Goal: Task Accomplishment & Management: Manage account settings

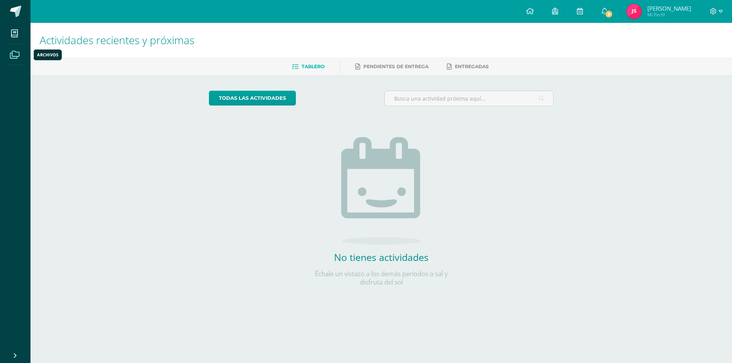
click at [15, 56] on icon at bounding box center [15, 55] width 10 height 8
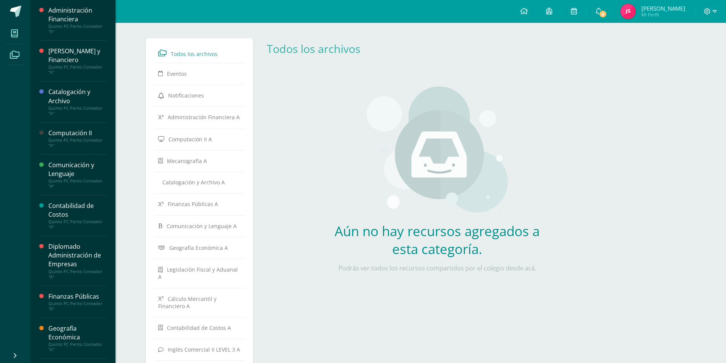
click at [14, 37] on icon at bounding box center [14, 34] width 7 height 8
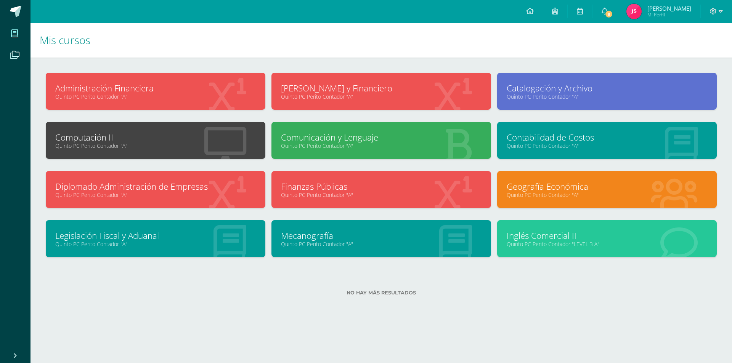
click at [14, 37] on icon at bounding box center [14, 34] width 7 height 8
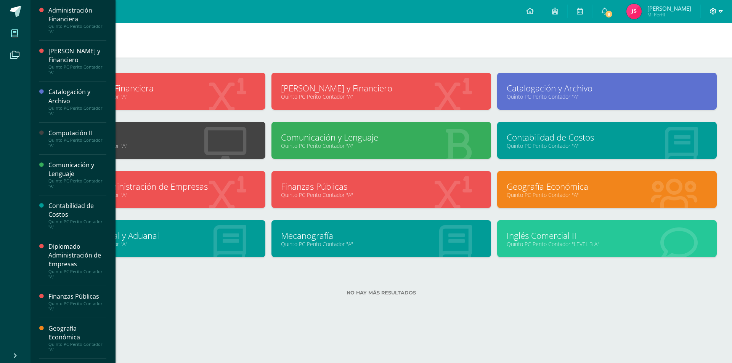
click at [719, 9] on icon at bounding box center [720, 11] width 4 height 7
click at [697, 51] on span "Cerrar sesión" at bounding box center [696, 51] width 34 height 7
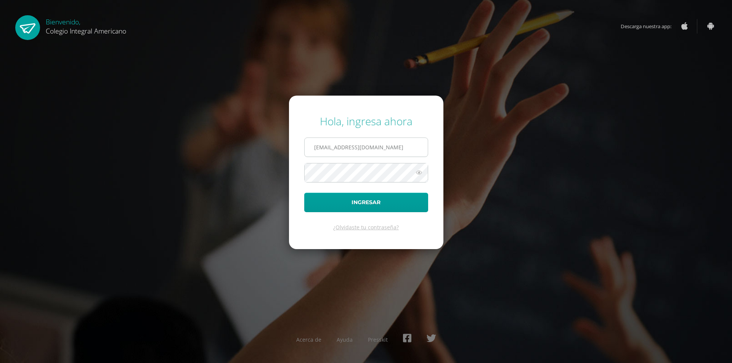
click at [409, 147] on input "[EMAIL_ADDRESS][DOMAIN_NAME]" at bounding box center [365, 147] width 123 height 19
type input "u"
click at [391, 147] on input "text" at bounding box center [365, 147] width 123 height 19
type input "dprado@integralamericano.edu.gt"
click at [304, 193] on button "Ingresar" at bounding box center [366, 202] width 124 height 19
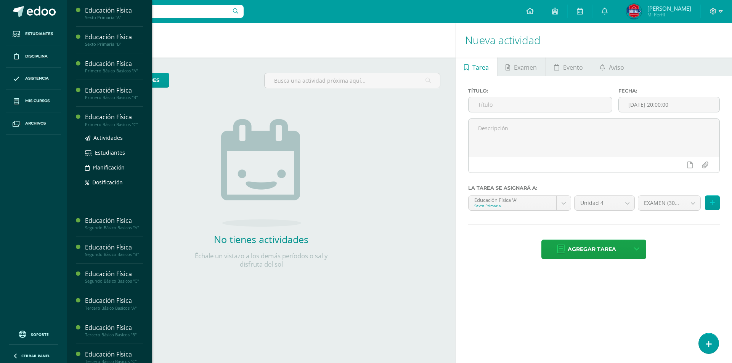
click at [104, 113] on div "Educación Física" at bounding box center [114, 117] width 58 height 9
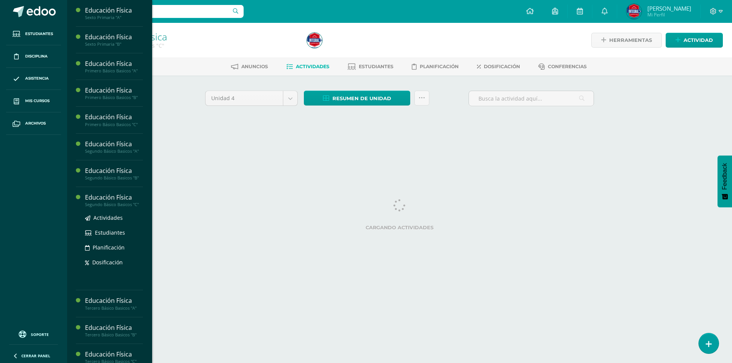
click at [108, 200] on div "Educación Física" at bounding box center [114, 197] width 58 height 9
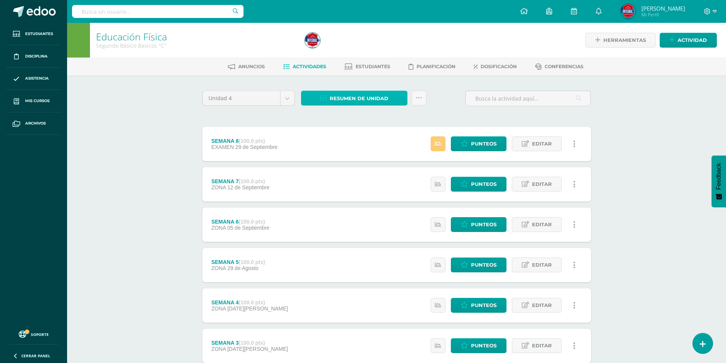
click at [354, 96] on span "Resumen de unidad" at bounding box center [359, 98] width 59 height 14
click at [352, 50] on link "Descargar como HTML" at bounding box center [354, 49] width 81 height 12
click at [284, 101] on body "Estudiantes Disciplina Asistencia Mis cursos Archivos Soporte Ayuda Reportar un…" at bounding box center [363, 247] width 726 height 495
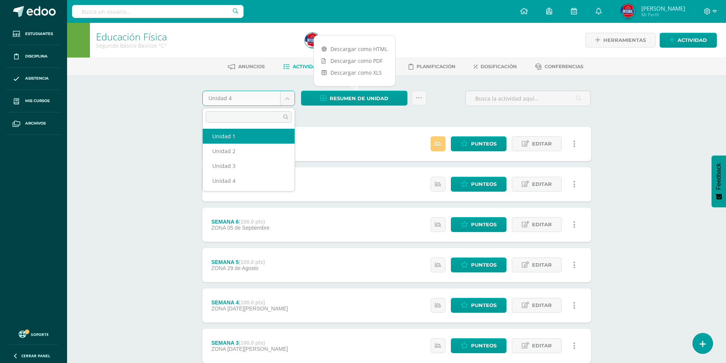
select select "Unidad 1"
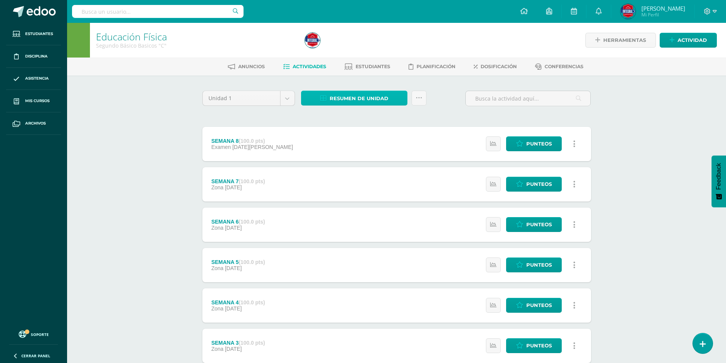
click at [354, 99] on span "Resumen de unidad" at bounding box center [359, 98] width 59 height 14
click at [365, 50] on link "Descargar como HTML" at bounding box center [354, 49] width 81 height 12
click at [287, 101] on body "Estudiantes Disciplina Asistencia Mis cursos Archivos Soporte Ayuda Reportar un…" at bounding box center [363, 247] width 726 height 495
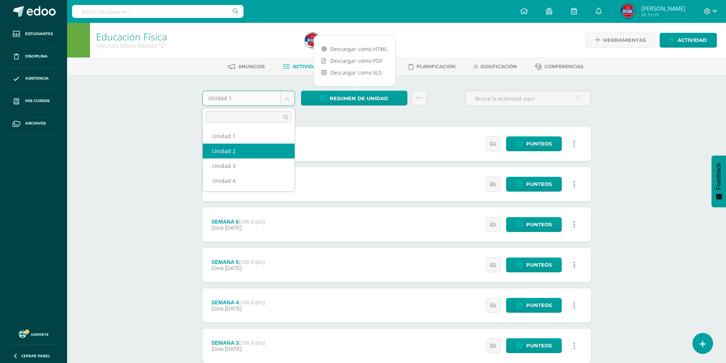
select select "Unidad 2"
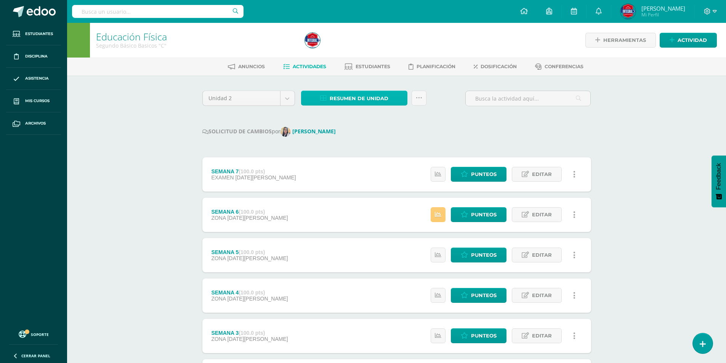
click at [366, 95] on span "Resumen de unidad" at bounding box center [359, 98] width 59 height 14
click at [357, 51] on link "Descargar como HTML" at bounding box center [354, 49] width 81 height 12
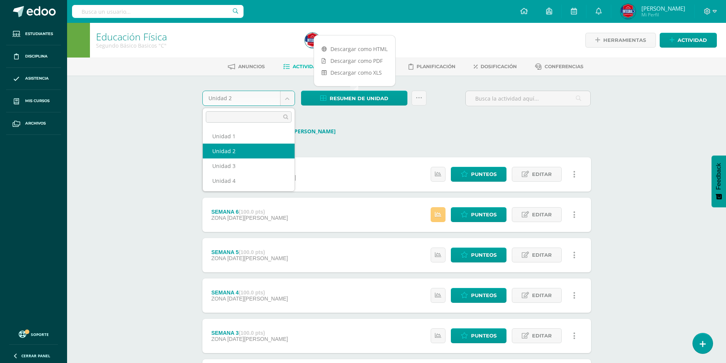
click at [285, 96] on body "Estudiantes Disciplina Asistencia Mis cursos Archivos Soporte Ayuda Reportar un…" at bounding box center [363, 242] width 726 height 485
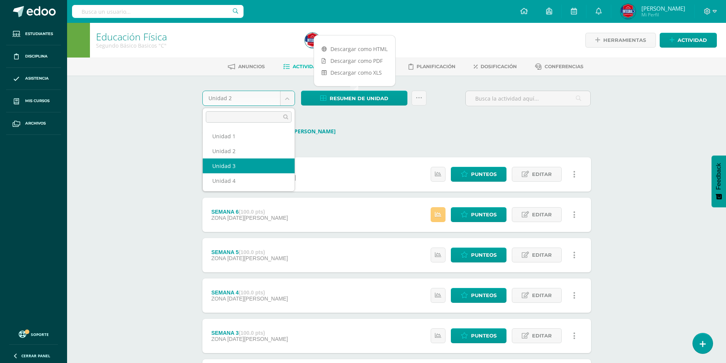
select select "Unidad 3"
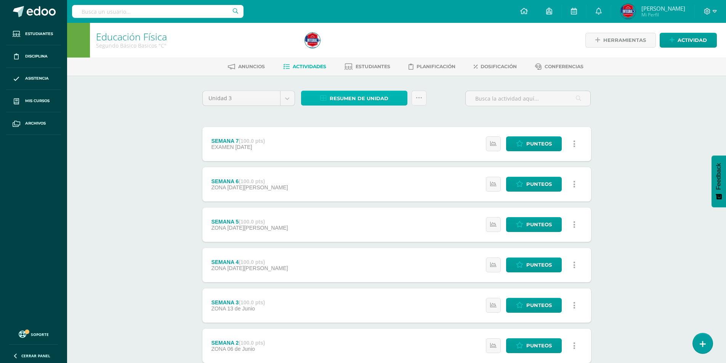
click at [359, 100] on span "Resumen de unidad" at bounding box center [359, 98] width 59 height 14
click at [322, 47] on icon at bounding box center [324, 48] width 5 height 5
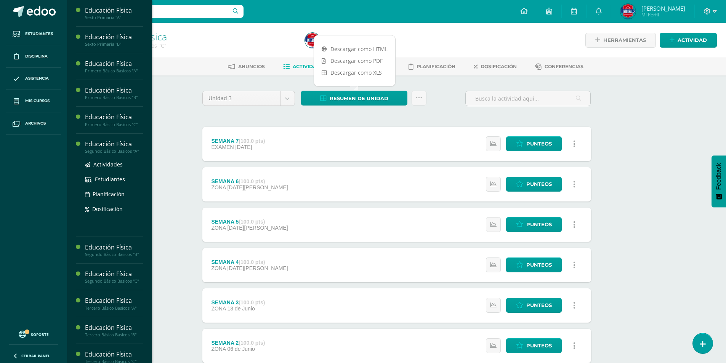
click at [128, 146] on div "Educación Física" at bounding box center [114, 144] width 58 height 9
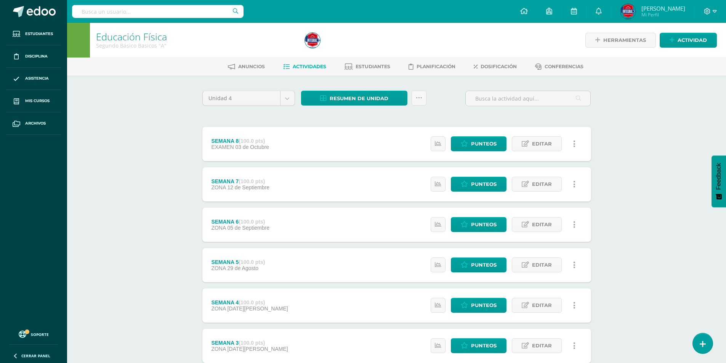
click at [376, 86] on div "Unidad 4 Unidad 1 Unidad 2 Unidad 3 Unidad 4 Resumen de unidad Descargar como H…" at bounding box center [396, 284] width 419 height 419
click at [370, 100] on span "Resumen de unidad" at bounding box center [359, 98] width 59 height 14
click at [353, 50] on link "Descargar como HTML" at bounding box center [354, 49] width 81 height 12
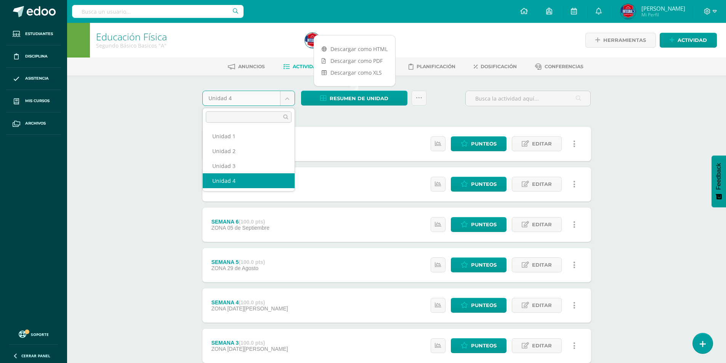
click at [288, 98] on body "Estudiantes Disciplina Asistencia Mis cursos Archivos Soporte Ayuda Reportar un…" at bounding box center [363, 247] width 726 height 495
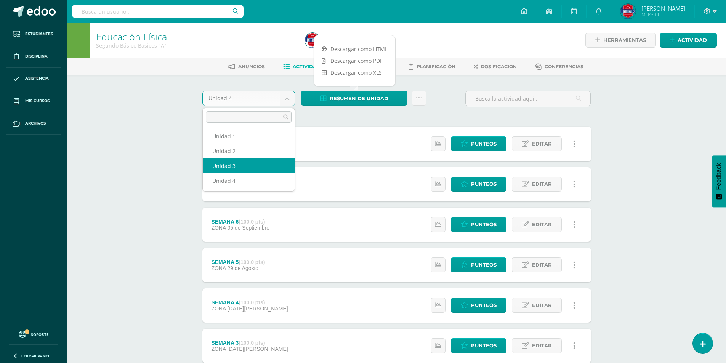
select select "Unidad 3"
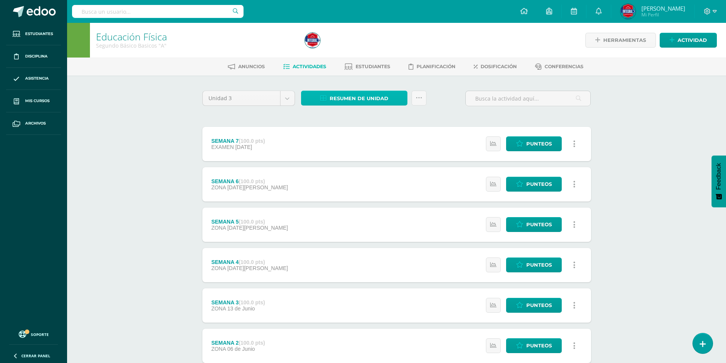
click at [354, 96] on span "Resumen de unidad" at bounding box center [359, 98] width 59 height 14
click at [346, 50] on link "Descargar como HTML" at bounding box center [354, 49] width 81 height 12
click at [291, 98] on body "Estudiantes Disciplina Asistencia Mis cursos Archivos Soporte Ayuda Reportar un…" at bounding box center [363, 227] width 726 height 454
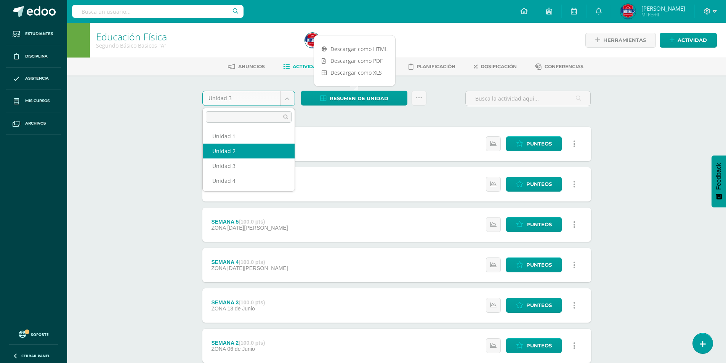
select select "Unidad 2"
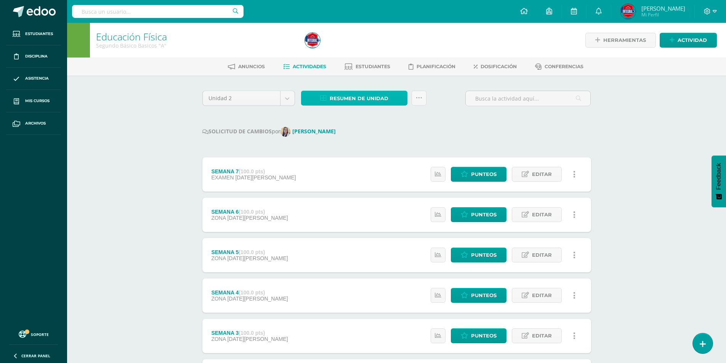
click at [351, 96] on span "Resumen de unidad" at bounding box center [359, 98] width 59 height 14
click at [340, 49] on link "Descargar como HTML" at bounding box center [354, 49] width 81 height 12
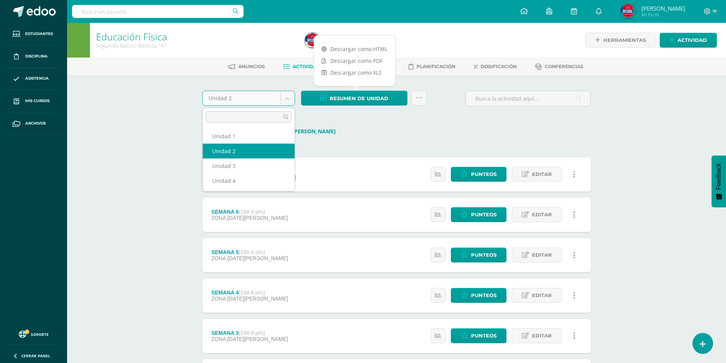
click at [287, 100] on body "Estudiantes Disciplina Asistencia Mis cursos Archivos Soporte Ayuda Reportar un…" at bounding box center [363, 242] width 726 height 485
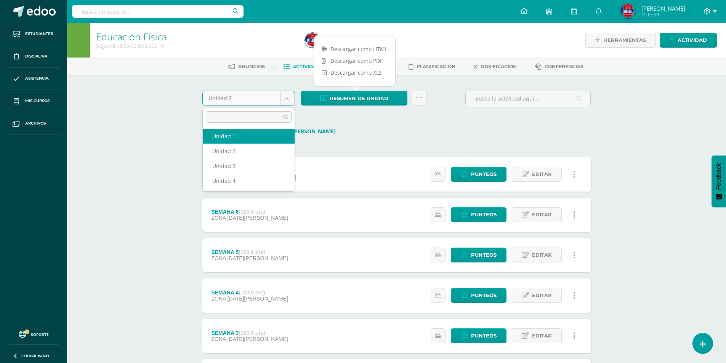
select select "Unidad 1"
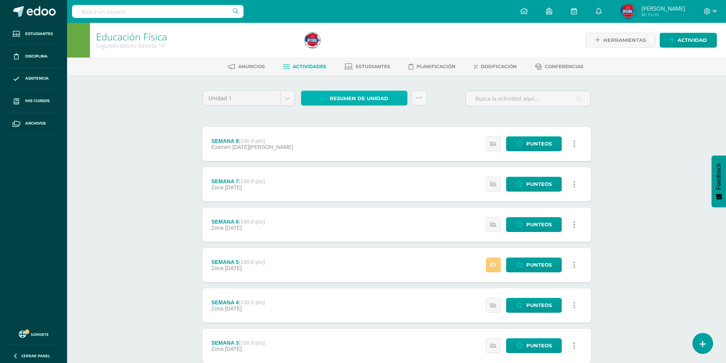
click at [338, 95] on span "Resumen de unidad" at bounding box center [359, 98] width 59 height 14
click at [338, 48] on link "Descargar como HTML" at bounding box center [354, 49] width 81 height 12
click at [122, 162] on div "Educación Física Segundo Básico Basicos "A" Herramientas Detalle de asistencias…" at bounding box center [396, 259] width 659 height 472
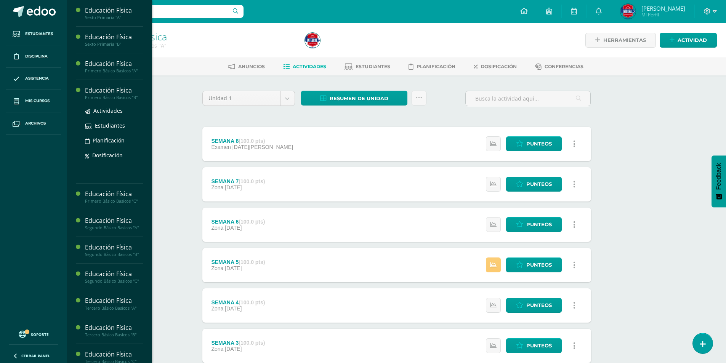
click at [90, 93] on div "Educación Física" at bounding box center [114, 90] width 58 height 9
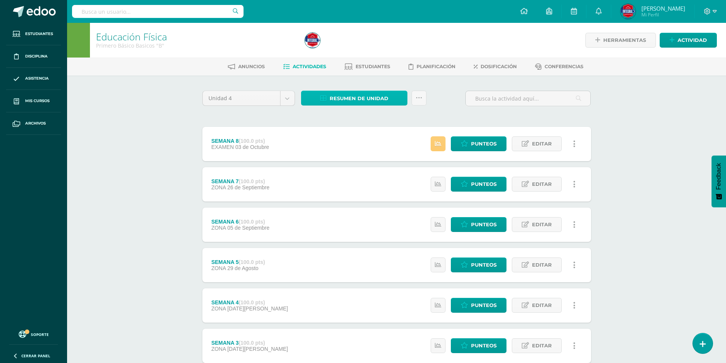
click at [324, 100] on icon at bounding box center [323, 98] width 6 height 6
click at [352, 50] on link "Descargar como HTML" at bounding box center [354, 49] width 81 height 12
click at [287, 96] on body "Estudiantes Disciplina Asistencia Mis cursos Archivos Soporte Ayuda Reportar un…" at bounding box center [363, 247] width 726 height 495
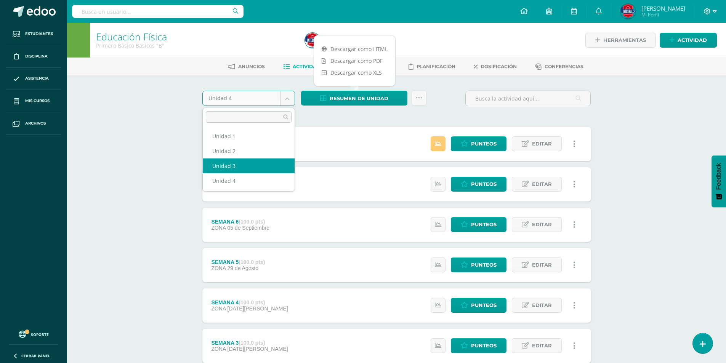
select select "Unidad 3"
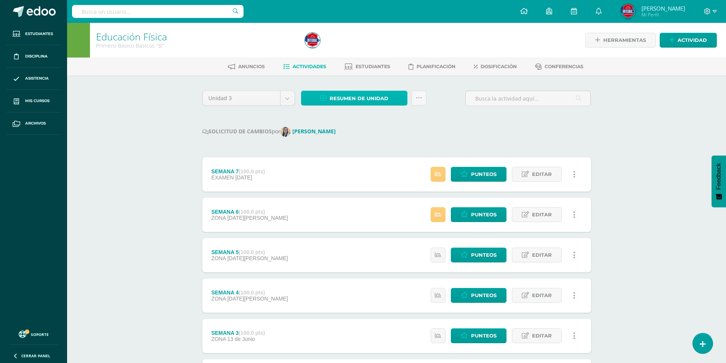
click at [366, 96] on span "Resumen de unidad" at bounding box center [359, 98] width 59 height 14
click at [366, 49] on link "Descargar como HTML" at bounding box center [354, 49] width 81 height 12
click at [288, 100] on body "Estudiantes Disciplina Asistencia Mis cursos Archivos Soporte Ayuda Reportar un…" at bounding box center [363, 242] width 726 height 485
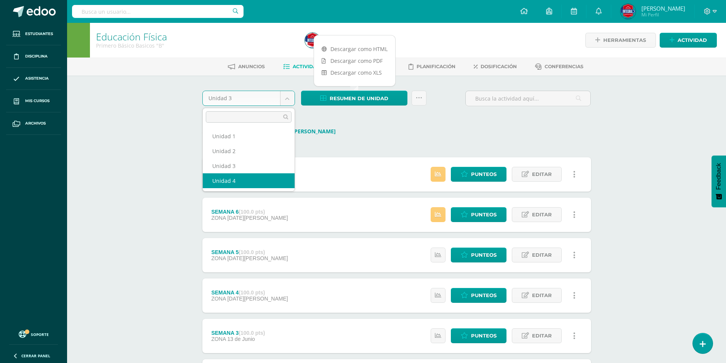
select select "Unidad 4"
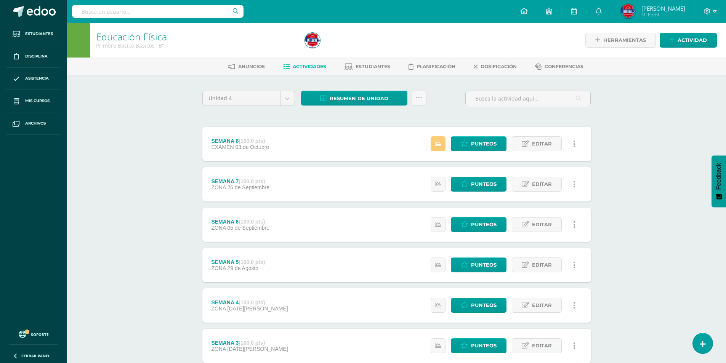
click at [380, 146] on div "SEMANA 8 (100.0 pts) EXAMEN 03 de Octubre Estatus de Actividad: 1 Estudiantes s…" at bounding box center [396, 144] width 389 height 34
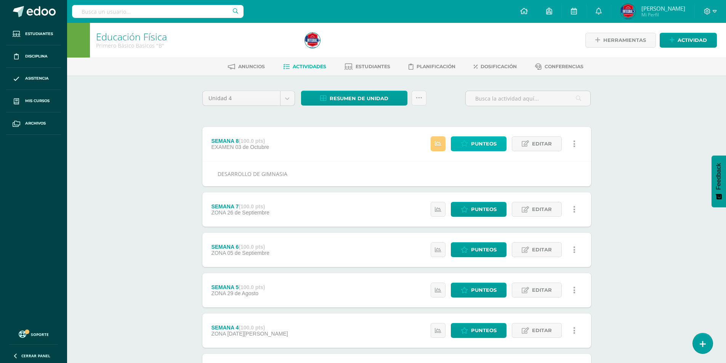
click at [458, 142] on link "Punteos" at bounding box center [479, 143] width 56 height 15
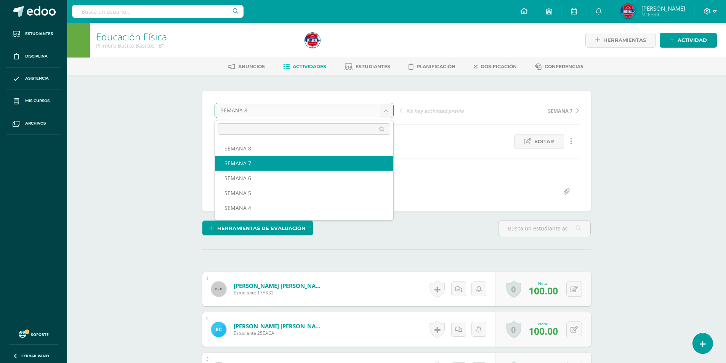
select select "/dashboard/teacher/grade-activity/194257/"
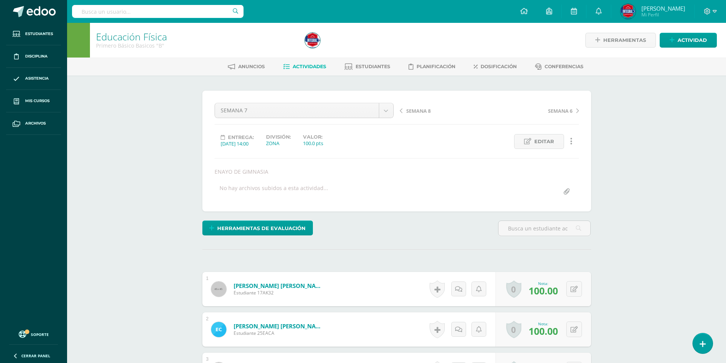
click at [295, 65] on span "Actividades" at bounding box center [310, 67] width 34 height 6
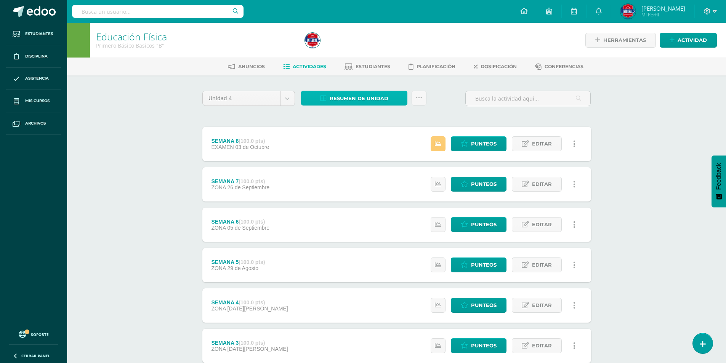
click at [351, 98] on span "Resumen de unidad" at bounding box center [359, 98] width 59 height 14
click at [358, 48] on link "Descargar como HTML" at bounding box center [354, 49] width 81 height 12
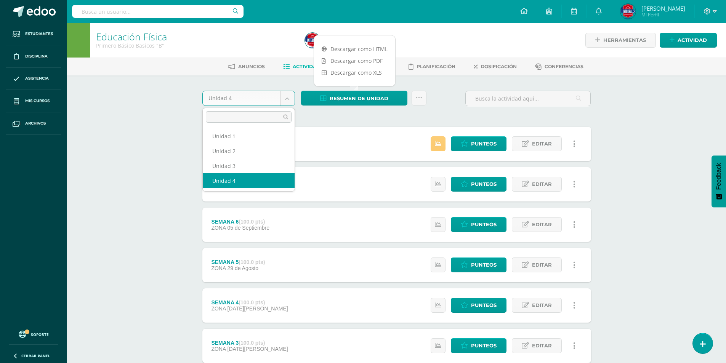
click at [286, 100] on body "Estudiantes Disciplina Asistencia Mis cursos Archivos Soporte Ayuda Reportar un…" at bounding box center [363, 247] width 726 height 495
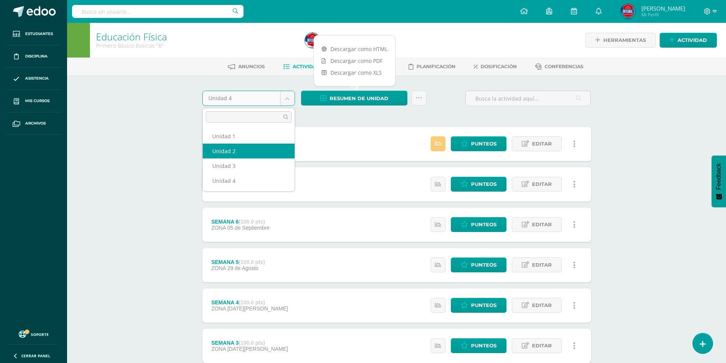
select select "Unidad 2"
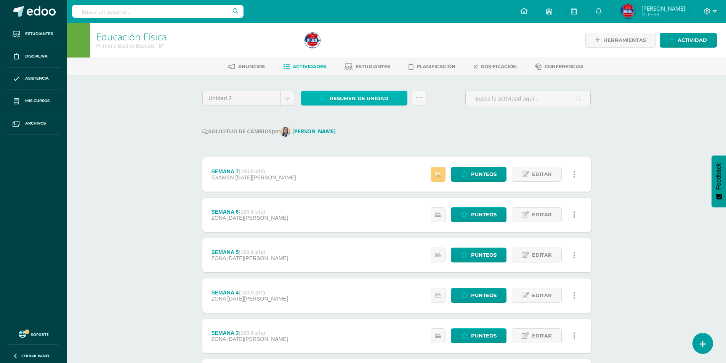
click at [364, 95] on span "Resumen de unidad" at bounding box center [359, 98] width 59 height 14
click at [365, 49] on link "Descargar como HTML" at bounding box center [354, 49] width 81 height 12
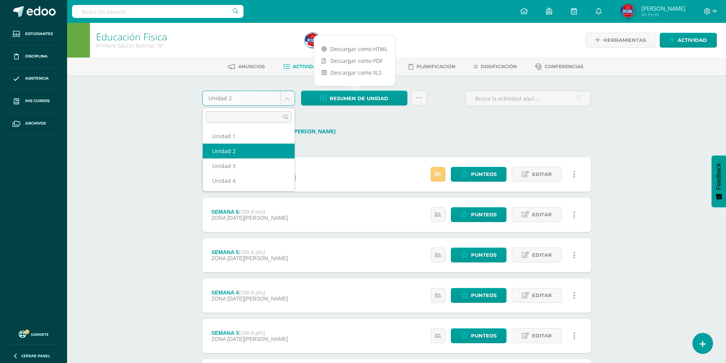
click at [288, 99] on body "Estudiantes Disciplina Asistencia Mis cursos Archivos Soporte Ayuda Reportar un…" at bounding box center [363, 242] width 726 height 485
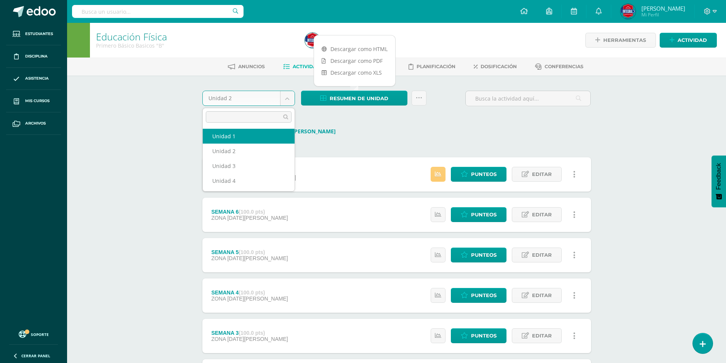
select select "Unidad 1"
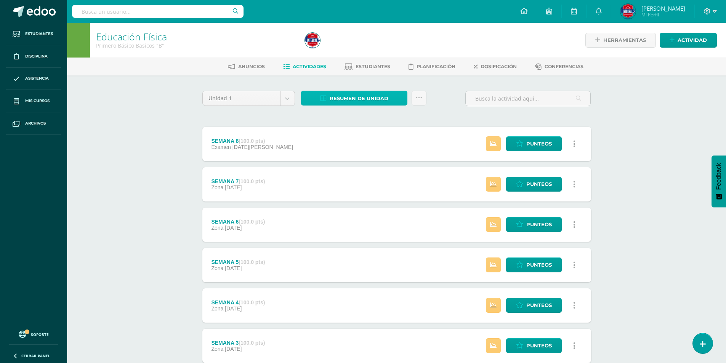
click at [331, 99] on span "Resumen de unidad" at bounding box center [359, 98] width 59 height 14
click at [348, 47] on link "Descargar como HTML" at bounding box center [354, 49] width 81 height 12
click at [149, 104] on div "Educación Física Primero Básico Basicos "B" Herramientas Detalle de asistencias…" at bounding box center [396, 259] width 659 height 472
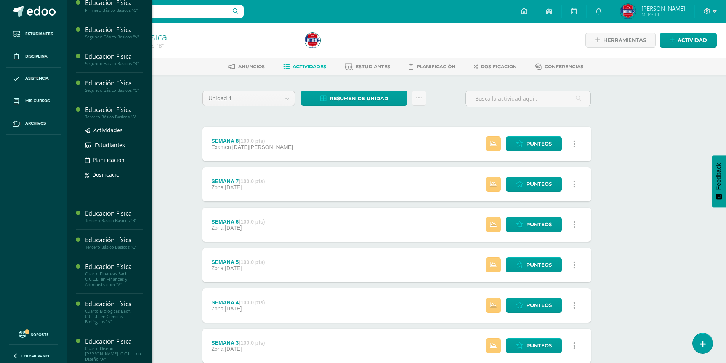
scroll to position [114, 0]
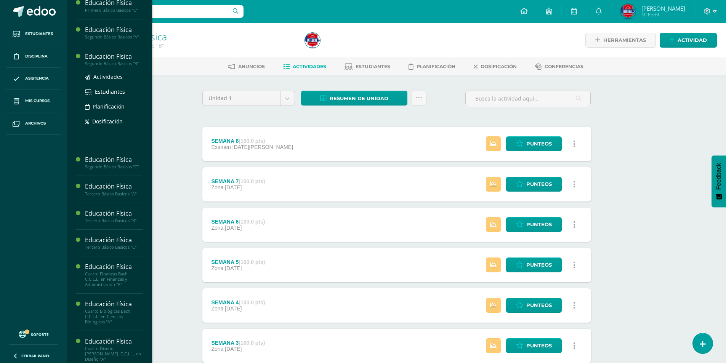
click at [102, 51] on div "Educación Física Segundo Básico Basicos "B" Actividades Estudiantes Planificaci…" at bounding box center [109, 98] width 67 height 104
click at [97, 34] on div "Segundo Básico Basicos "A"" at bounding box center [114, 36] width 58 height 5
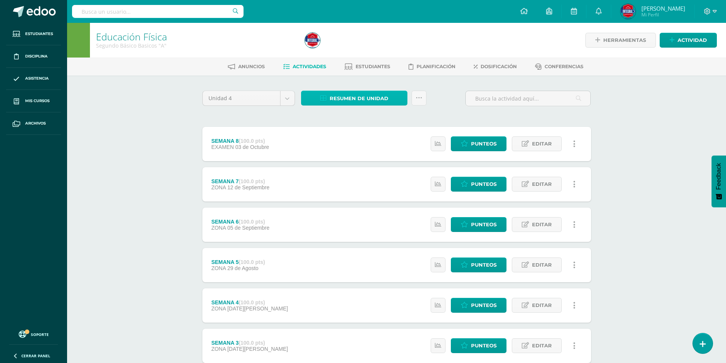
click at [378, 100] on span "Resumen de unidad" at bounding box center [359, 98] width 59 height 14
click at [332, 51] on link "Descargar como HTML" at bounding box center [354, 49] width 81 height 12
click at [136, 131] on div "Educación Física Segundo Básico Basicos "A" Herramientas Detalle de asistencias…" at bounding box center [396, 259] width 659 height 472
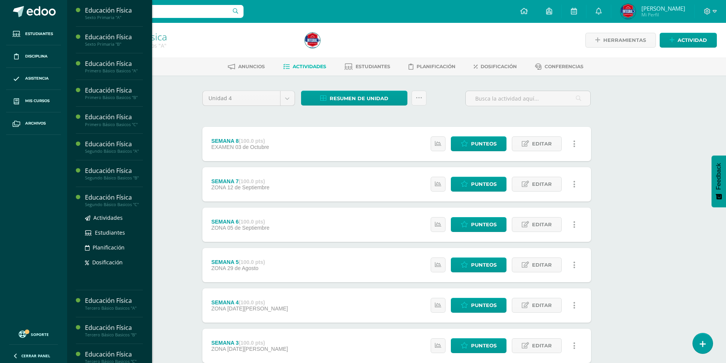
click at [119, 206] on div "Segundo Básico Basicos "C"" at bounding box center [114, 204] width 58 height 5
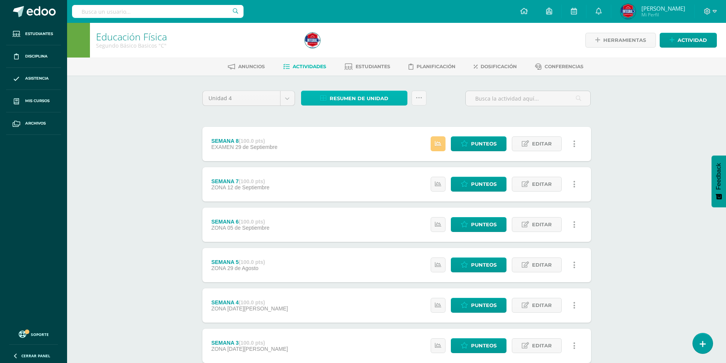
click at [339, 92] on span "Resumen de unidad" at bounding box center [359, 98] width 59 height 14
click at [351, 48] on link "Descargar como HTML" at bounding box center [354, 49] width 81 height 12
click at [287, 103] on body "Estudiantes Disciplina Asistencia Mis cursos Archivos Soporte Ayuda Reportar un…" at bounding box center [363, 247] width 726 height 495
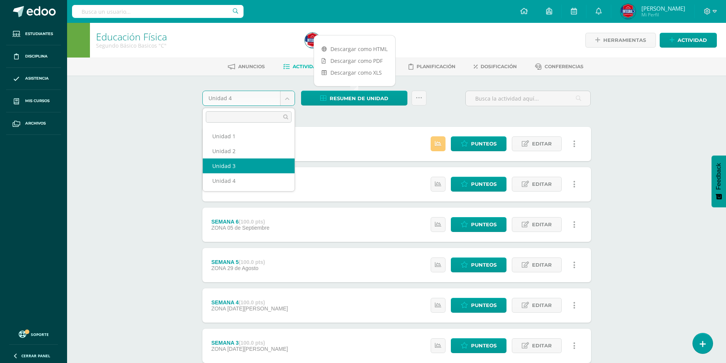
select select "Unidad 3"
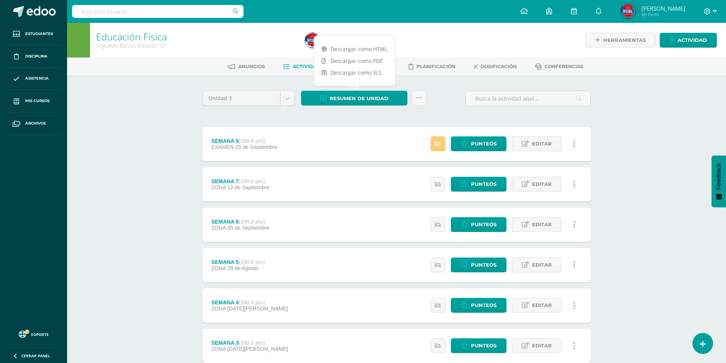
click at [266, 170] on div "SEMANA 7 (100.0 pts) ZONA 12 de Septiembre" at bounding box center [240, 184] width 76 height 34
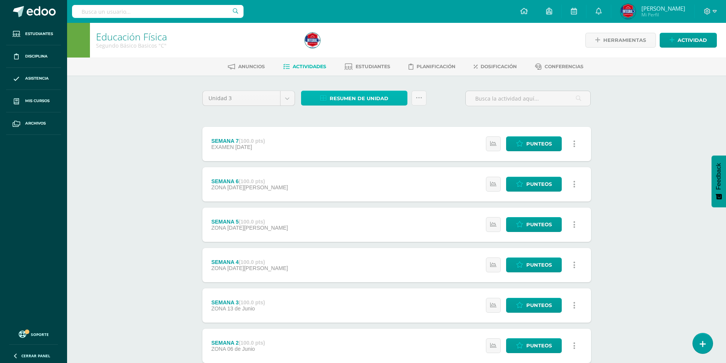
click at [372, 100] on span "Resumen de unidad" at bounding box center [359, 98] width 59 height 14
click at [359, 49] on link "Descargar como HTML" at bounding box center [354, 49] width 81 height 12
click at [280, 94] on body "Estudiantes Disciplina Asistencia Mis cursos Archivos Soporte Ayuda Reportar un…" at bounding box center [363, 227] width 726 height 454
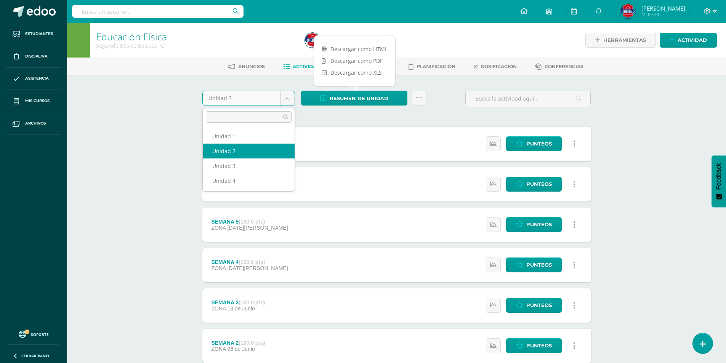
select select "Unidad 2"
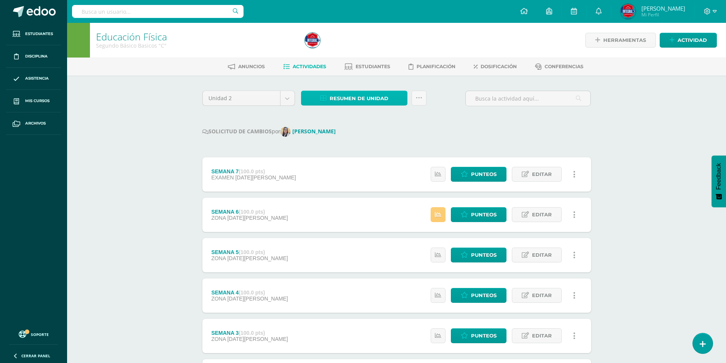
click at [339, 93] on span "Resumen de unidad" at bounding box center [359, 98] width 59 height 14
click at [353, 50] on link "Descargar como HTML" at bounding box center [354, 49] width 81 height 12
click at [289, 98] on body "Estudiantes Disciplina Asistencia Mis cursos Archivos Soporte Ayuda Reportar un…" at bounding box center [363, 242] width 726 height 485
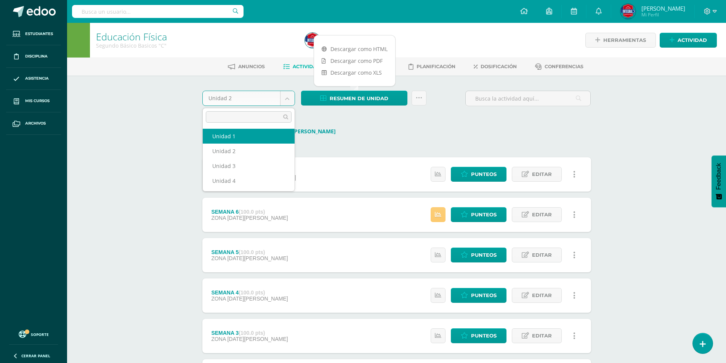
select select "Unidad 1"
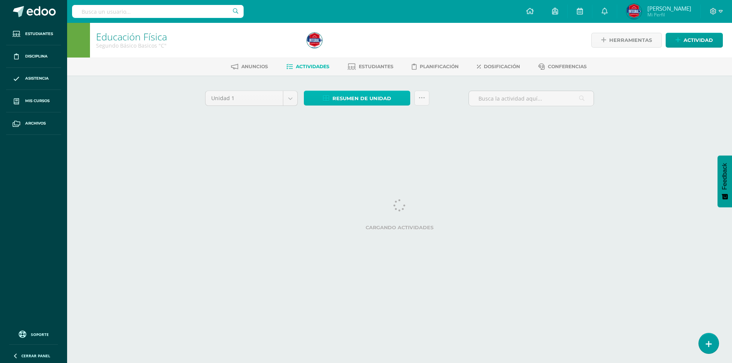
click at [329, 95] on icon at bounding box center [326, 98] width 6 height 6
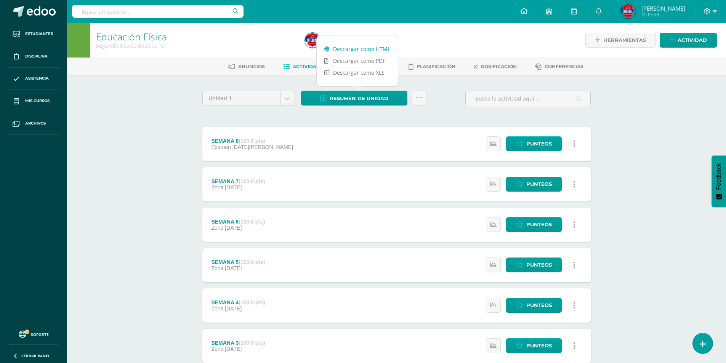
click at [357, 49] on link "Descargar como HTML" at bounding box center [357, 49] width 81 height 12
click at [160, 110] on div "Educación Física Segundo Básico Basicos "C" Herramientas Detalle de asistencias…" at bounding box center [396, 259] width 659 height 472
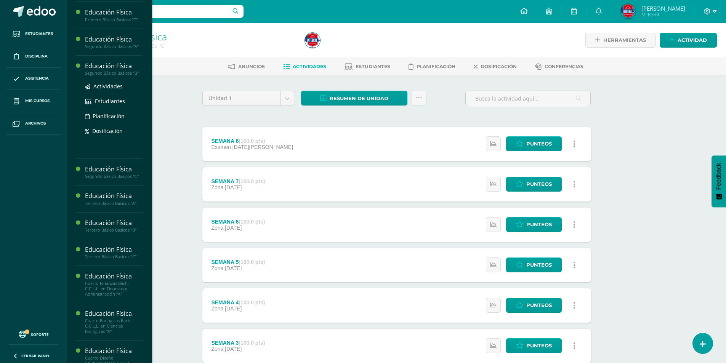
scroll to position [114, 0]
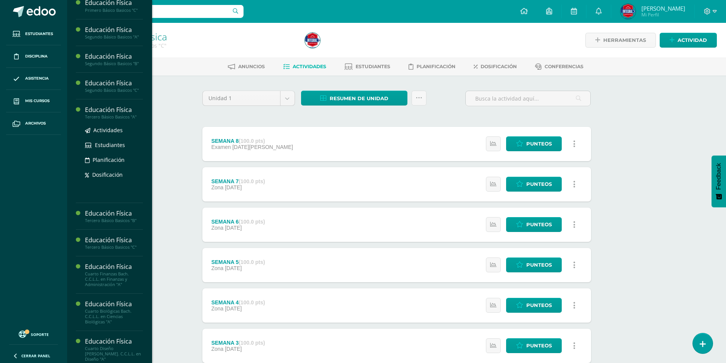
click at [119, 116] on div "Tercero Básico Basicos "A"" at bounding box center [114, 116] width 58 height 5
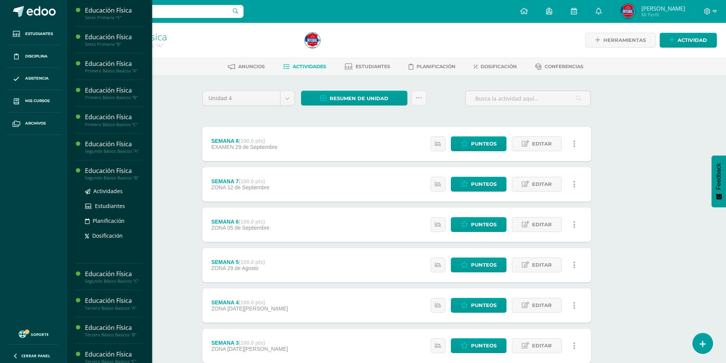
click at [116, 182] on div "Actividades Estudiantes Planificación Dosificación" at bounding box center [114, 219] width 58 height 77
click at [119, 176] on div "Segundo Básico Basicos "B"" at bounding box center [114, 177] width 58 height 5
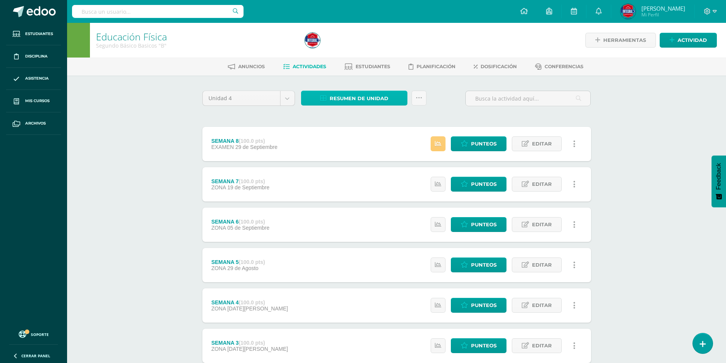
click at [373, 96] on span "Resumen de unidad" at bounding box center [359, 98] width 59 height 14
click at [370, 51] on link "Descargar como HTML" at bounding box center [354, 49] width 81 height 12
click at [280, 99] on body "Estudiantes Disciplina Asistencia Mis cursos Archivos Soporte Ayuda Reportar un…" at bounding box center [363, 247] width 726 height 495
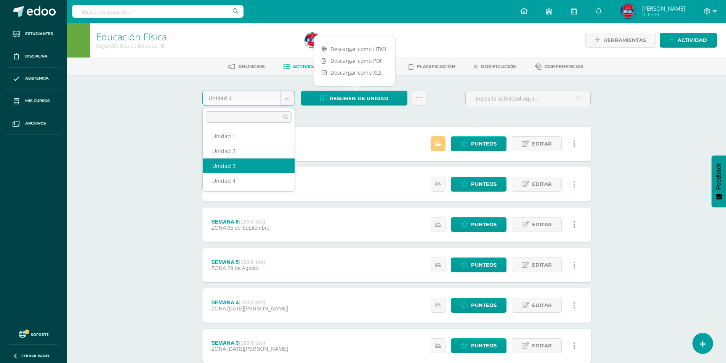
select select "Unidad 3"
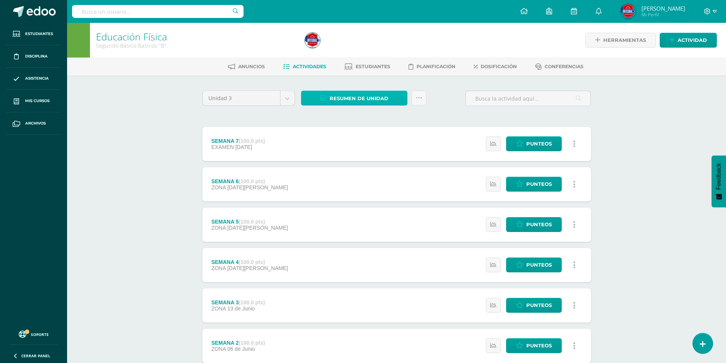
click at [317, 101] on link "Resumen de unidad" at bounding box center [354, 98] width 106 height 15
click at [335, 48] on link "Descargar como HTML" at bounding box center [354, 49] width 81 height 12
click at [289, 101] on body "Estudiantes Disciplina Asistencia Mis cursos Archivos Soporte Ayuda Reportar un…" at bounding box center [363, 227] width 726 height 454
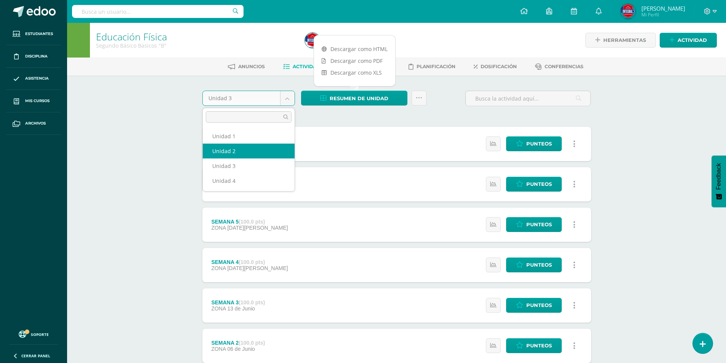
select select "Unidad 2"
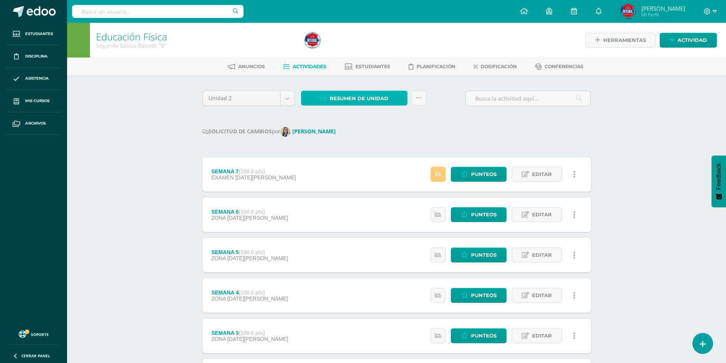
click at [355, 99] on span "Resumen de unidad" at bounding box center [359, 98] width 59 height 14
click at [352, 47] on link "Descargar como HTML" at bounding box center [354, 49] width 81 height 12
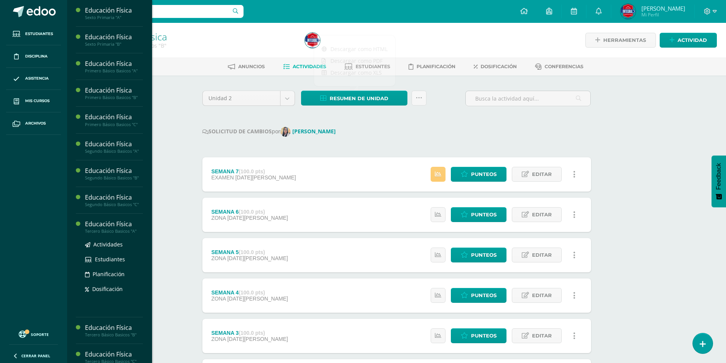
click at [118, 226] on div "Educación Física" at bounding box center [114, 224] width 58 height 9
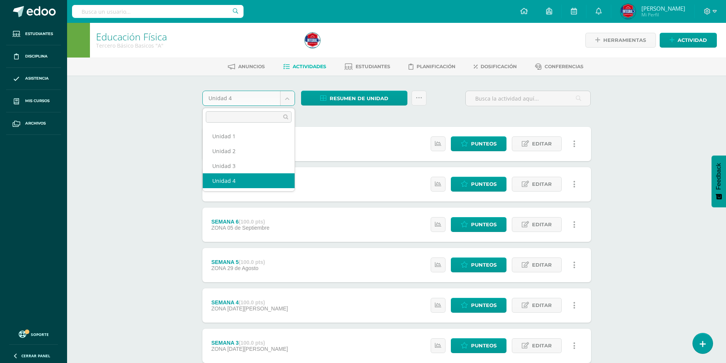
click at [290, 101] on body "Estudiantes Disciplina Asistencia Mis cursos Archivos Soporte Ayuda Reportar un…" at bounding box center [363, 247] width 726 height 495
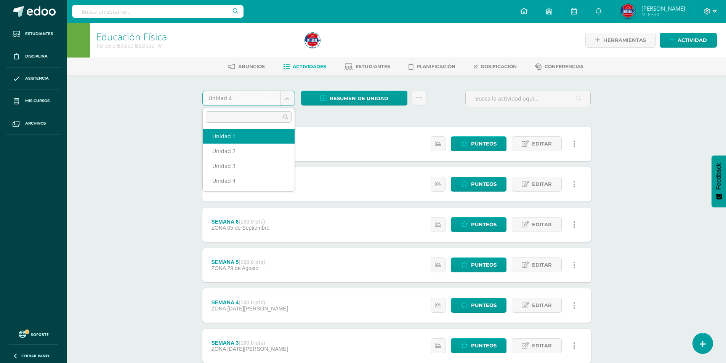
select select "Unidad 1"
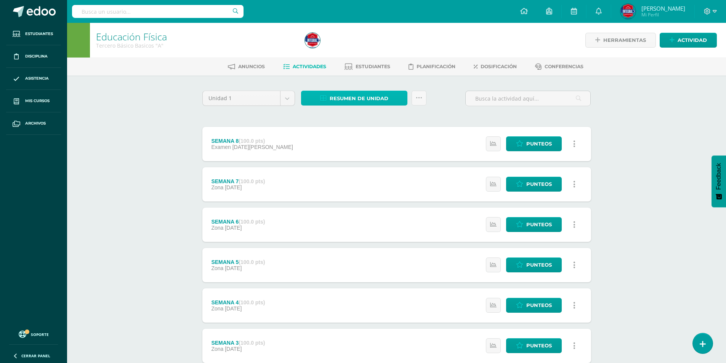
click at [365, 96] on span "Resumen de unidad" at bounding box center [359, 98] width 59 height 14
click at [359, 49] on link "Descargar como HTML" at bounding box center [354, 49] width 81 height 12
click at [287, 101] on body "Estudiantes Disciplina Asistencia Mis cursos Archivos Soporte Ayuda Reportar un…" at bounding box center [363, 247] width 726 height 495
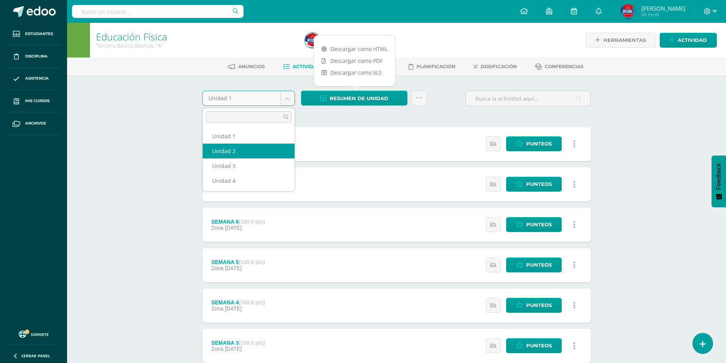
select select "Unidad 2"
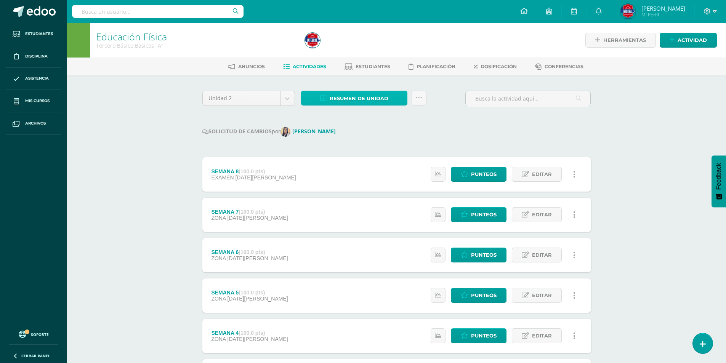
click at [343, 101] on span "Resumen de unidad" at bounding box center [359, 98] width 59 height 14
click at [336, 50] on link "Descargar como HTML" at bounding box center [354, 49] width 81 height 12
click at [284, 99] on body "Estudiantes Disciplina Asistencia Mis cursos Archivos Soporte Ayuda Reportar un…" at bounding box center [363, 262] width 726 height 525
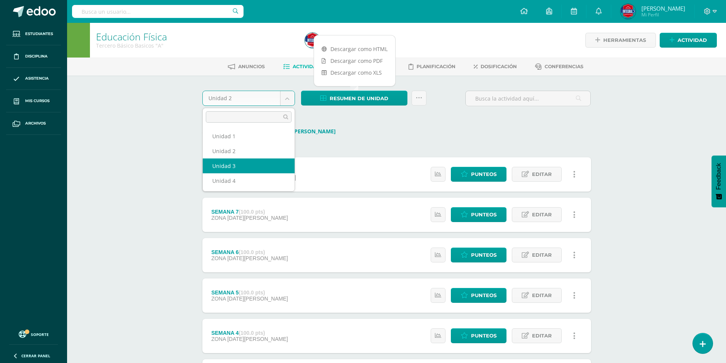
select select "Unidad 3"
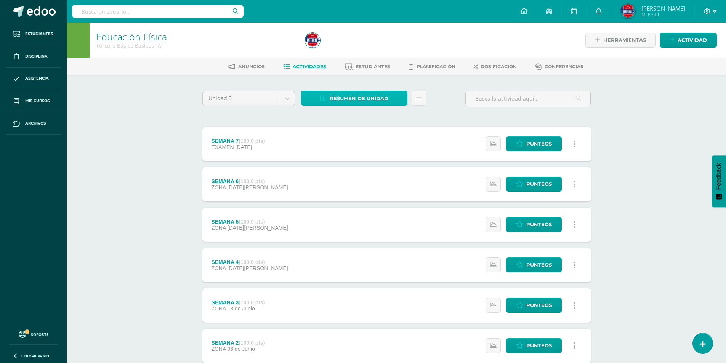
click at [344, 94] on span "Resumen de unidad" at bounding box center [359, 98] width 59 height 14
click at [351, 47] on link "Descargar como HTML" at bounding box center [354, 49] width 81 height 12
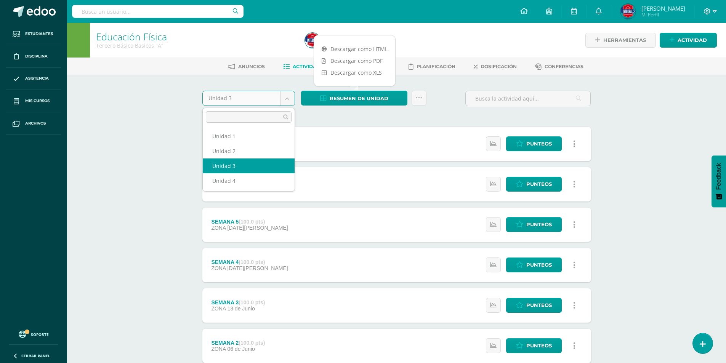
click at [281, 98] on body "Estudiantes Disciplina Asistencia Mis cursos Archivos Soporte Ayuda Reportar un…" at bounding box center [363, 227] width 726 height 454
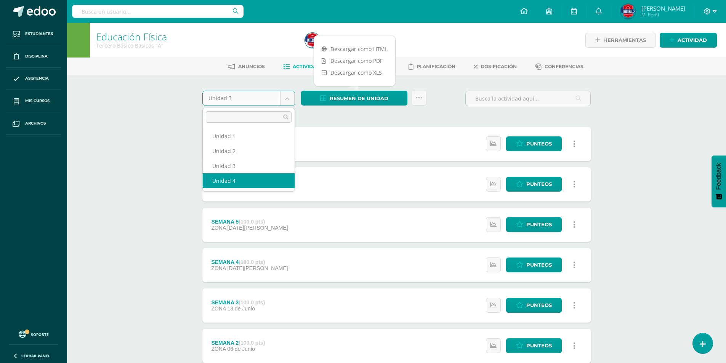
select select "Unidad 4"
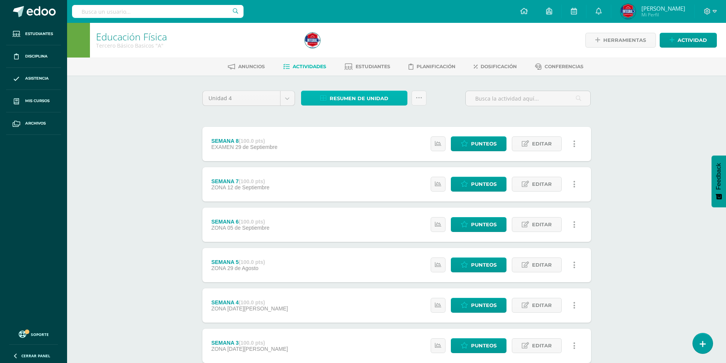
click at [361, 97] on span "Resumen de unidad" at bounding box center [359, 98] width 59 height 14
click at [361, 51] on link "Descargar como HTML" at bounding box center [354, 49] width 81 height 12
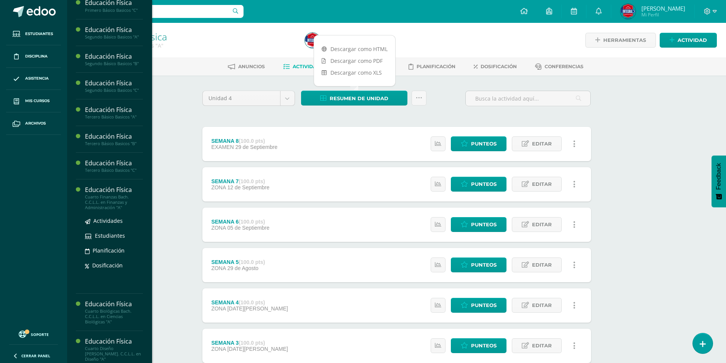
scroll to position [114, 0]
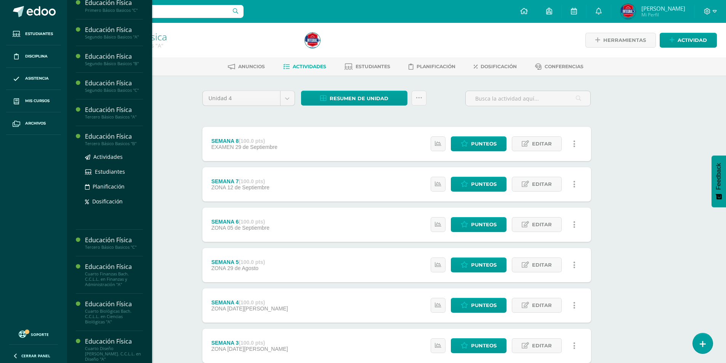
click at [122, 139] on div "Educación Física" at bounding box center [114, 136] width 58 height 9
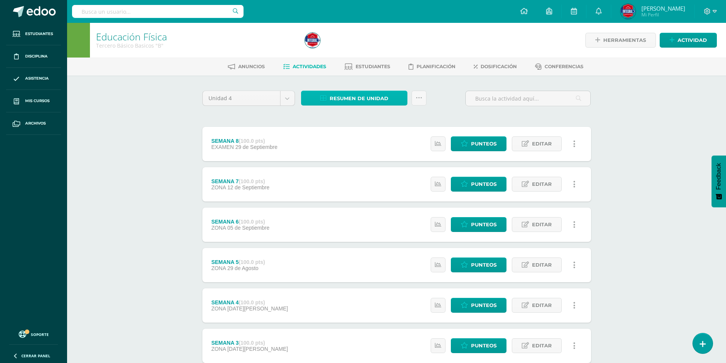
click at [357, 97] on span "Resumen de unidad" at bounding box center [359, 98] width 59 height 14
click at [363, 46] on link "Descargar como HTML" at bounding box center [354, 49] width 81 height 12
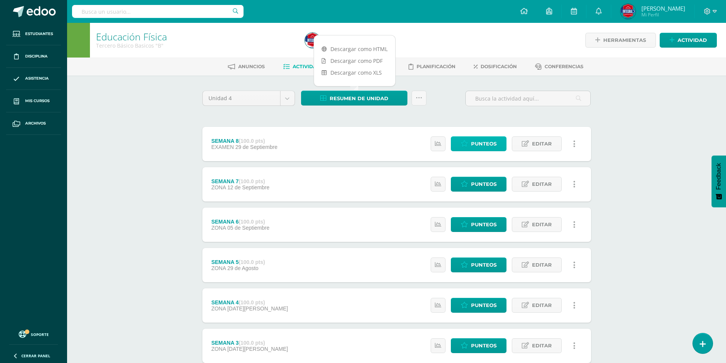
click at [465, 143] on icon at bounding box center [464, 144] width 7 height 6
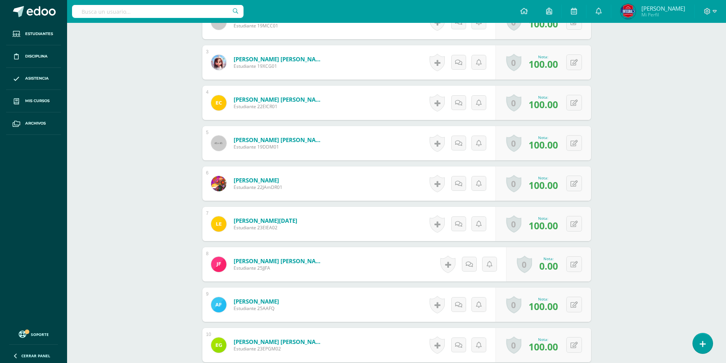
scroll to position [343, 0]
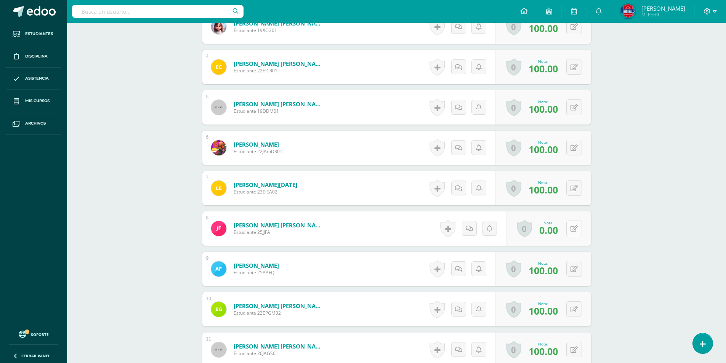
click at [574, 229] on button at bounding box center [574, 229] width 16 height 16
type input "70"
click at [555, 233] on link at bounding box center [558, 230] width 15 height 15
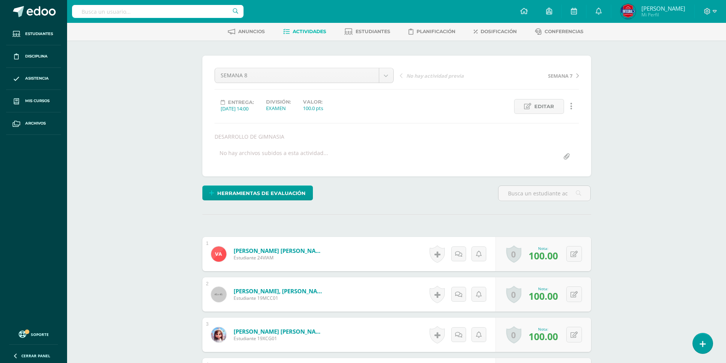
scroll to position [0, 0]
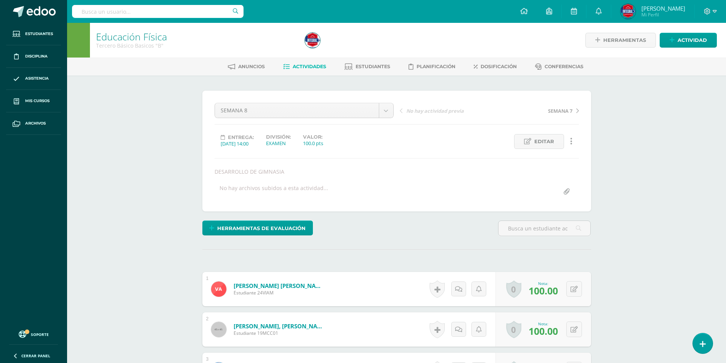
click at [308, 68] on span "Actividades" at bounding box center [310, 67] width 34 height 6
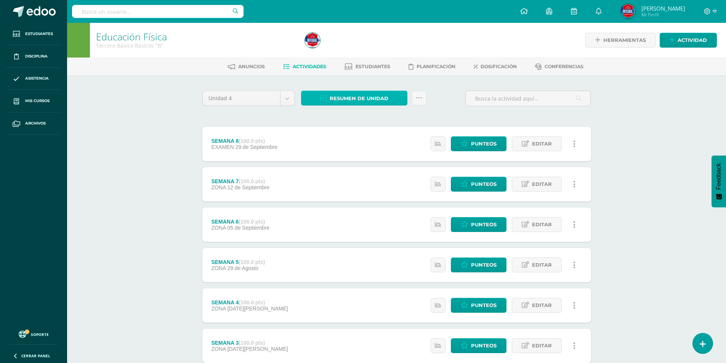
click at [368, 97] on span "Resumen de unidad" at bounding box center [359, 98] width 59 height 14
click at [362, 45] on link "Descargar como HTML" at bounding box center [354, 49] width 81 height 12
click at [129, 128] on div "Educación Física Tercero Básico Basicos "B" Herramientas Detalle de asistencias…" at bounding box center [396, 259] width 659 height 472
click at [294, 95] on body "Estudiantes Disciplina Asistencia Mis cursos Archivos Soporte Ayuda Reportar un…" at bounding box center [363, 247] width 726 height 495
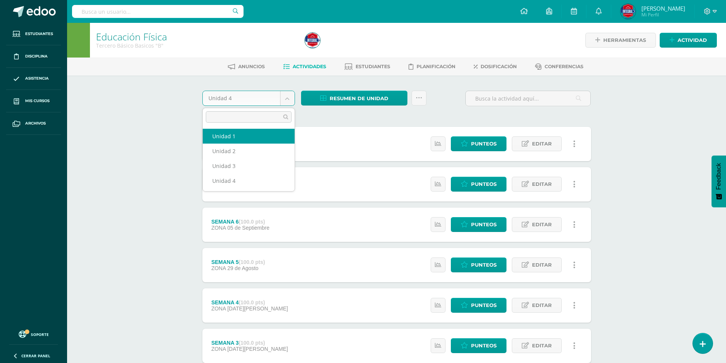
select select "Unidad 1"
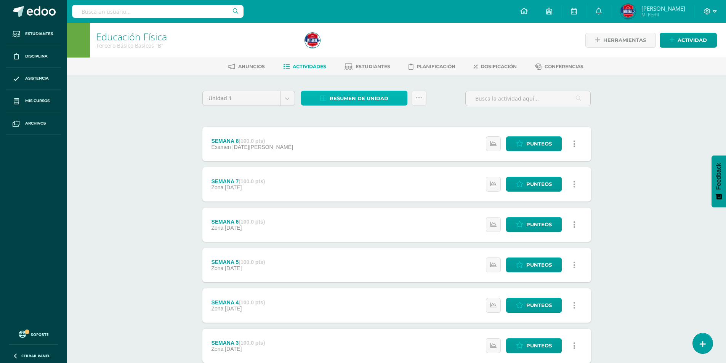
click at [341, 96] on span "Resumen de unidad" at bounding box center [359, 98] width 59 height 14
click at [336, 48] on link "Descargar como HTML" at bounding box center [354, 49] width 81 height 12
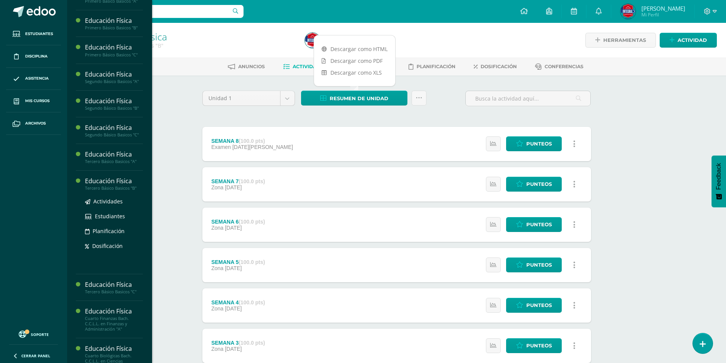
scroll to position [76, 0]
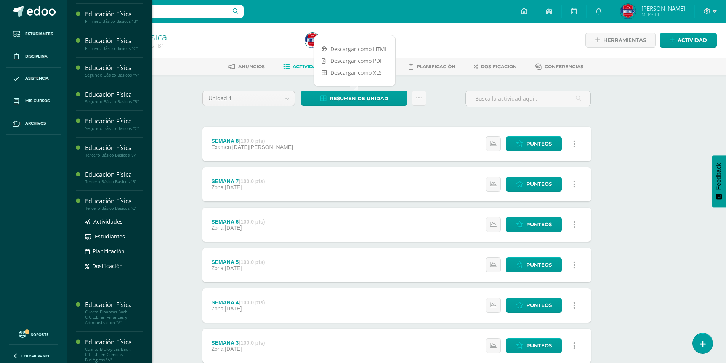
click at [126, 207] on div "Tercero Básico Basicos "C"" at bounding box center [114, 208] width 58 height 5
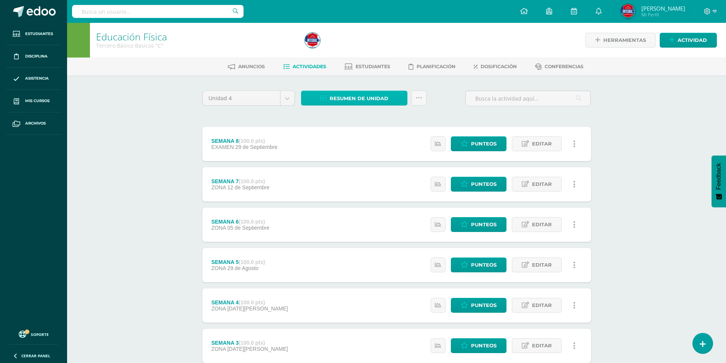
click at [367, 93] on span "Resumen de unidad" at bounding box center [359, 98] width 59 height 14
click at [367, 51] on link "Descargar como HTML" at bounding box center [354, 49] width 81 height 12
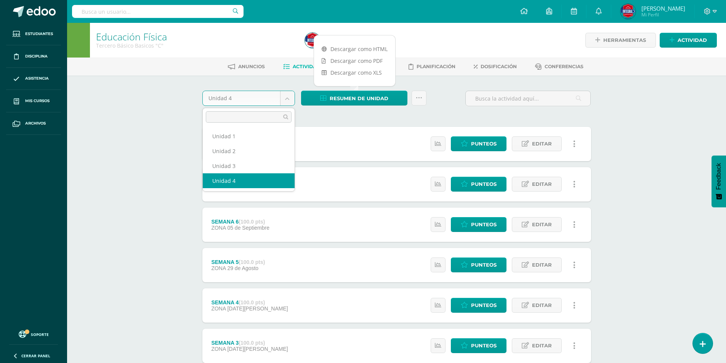
click at [288, 99] on body "Estudiantes Disciplina Asistencia Mis cursos Archivos Soporte Ayuda Reportar un…" at bounding box center [363, 247] width 726 height 495
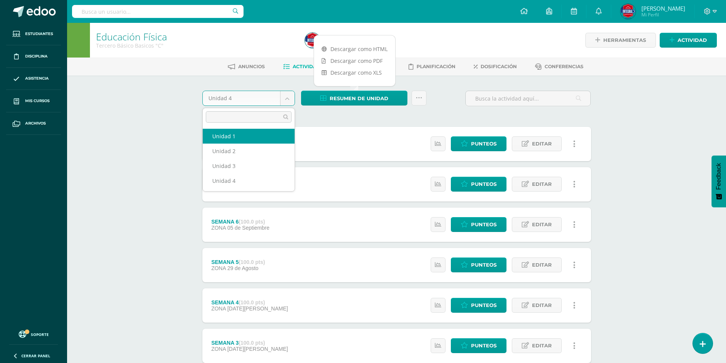
select select "Unidad 1"
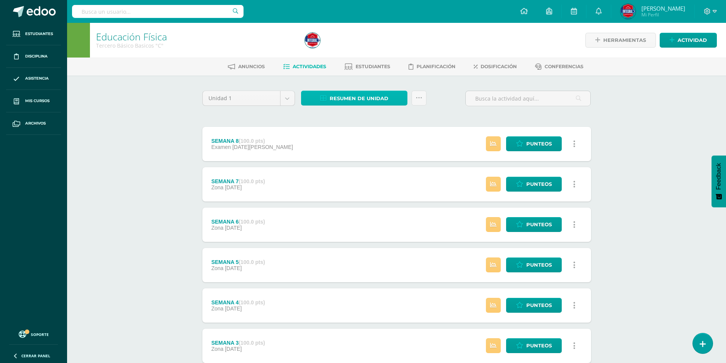
click at [348, 96] on span "Resumen de unidad" at bounding box center [359, 98] width 59 height 14
click at [359, 50] on link "Descargar como HTML" at bounding box center [354, 49] width 81 height 12
click at [283, 101] on body "Estudiantes Disciplina Asistencia Mis cursos Archivos Soporte Ayuda Reportar un…" at bounding box center [363, 247] width 726 height 495
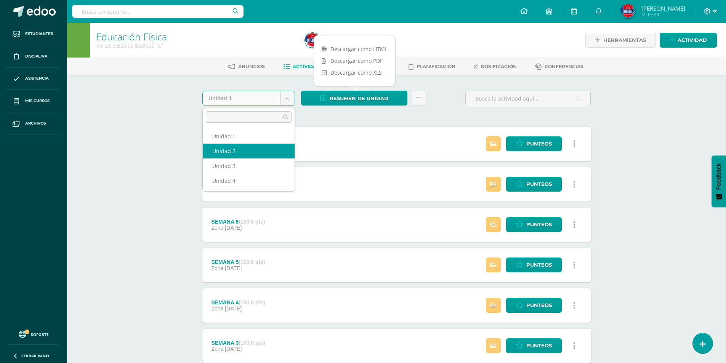
select select "Unidad 2"
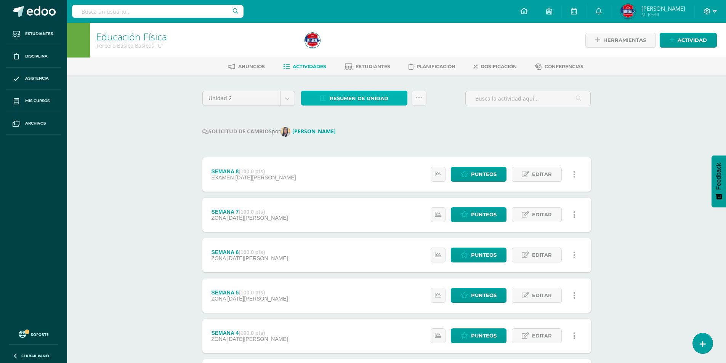
click at [341, 99] on span "Resumen de unidad" at bounding box center [359, 98] width 59 height 14
click at [351, 50] on link "Descargar como HTML" at bounding box center [354, 49] width 81 height 12
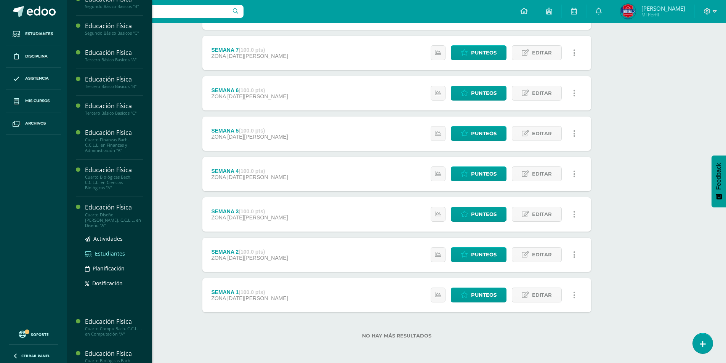
scroll to position [189, 0]
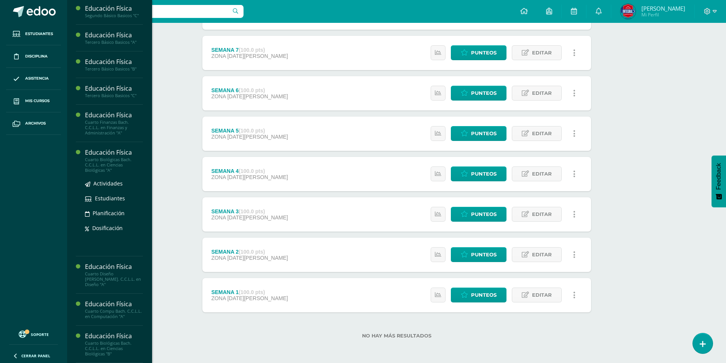
click at [106, 157] on div "Cuarto Biológicas Bach. C.C.L.L. en Ciencias Biológicas "A"" at bounding box center [114, 165] width 58 height 16
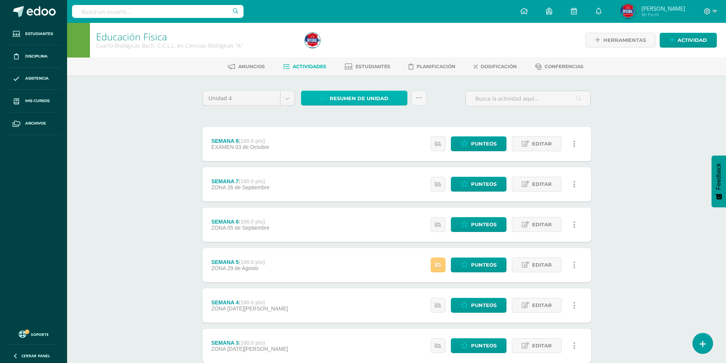
click at [346, 95] on span "Resumen de unidad" at bounding box center [359, 98] width 59 height 14
click at [361, 52] on link "Descargar como HTML" at bounding box center [354, 49] width 81 height 12
click at [282, 98] on body "Estudiantes Disciplina Asistencia Mis cursos Archivos Soporte Ayuda Reportar un…" at bounding box center [363, 247] width 726 height 495
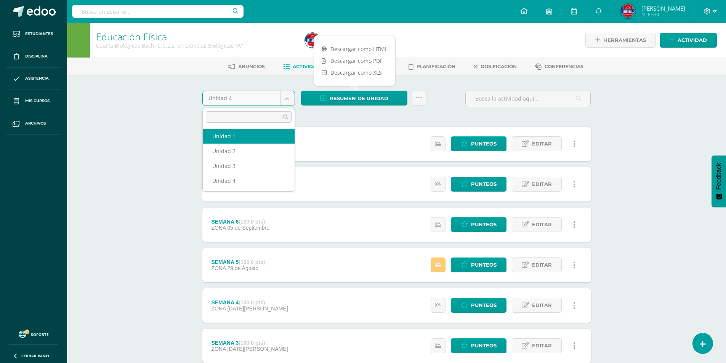
select select "Unidad 1"
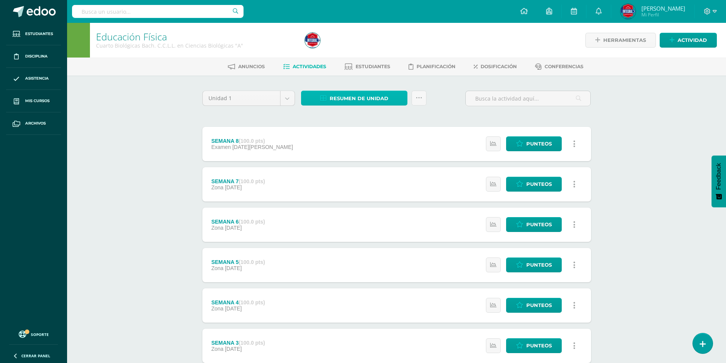
click at [361, 95] on span "Resumen de unidad" at bounding box center [359, 98] width 59 height 14
click at [361, 52] on link "Descargar como HTML" at bounding box center [354, 49] width 81 height 12
click at [283, 100] on body "Estudiantes Disciplina Asistencia Mis cursos Archivos Soporte Ayuda Reportar un…" at bounding box center [363, 247] width 726 height 495
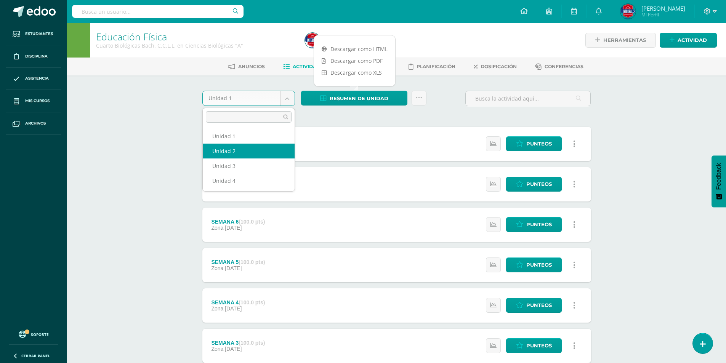
select select "Unidad 2"
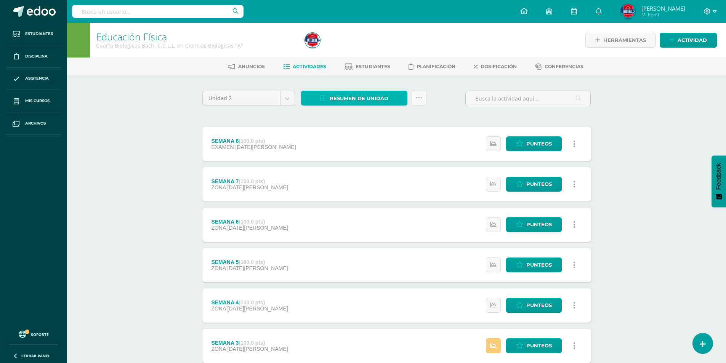
click at [384, 103] on span "Resumen de unidad" at bounding box center [359, 98] width 59 height 14
click at [378, 48] on link "Descargar como HTML" at bounding box center [354, 49] width 81 height 12
click at [288, 100] on body "Estudiantes Disciplina Asistencia Mis cursos Archivos Soporte Ayuda Reportar un…" at bounding box center [363, 247] width 726 height 495
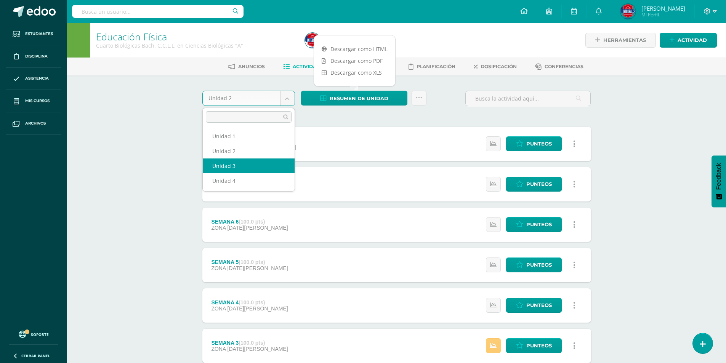
select select "Unidad 3"
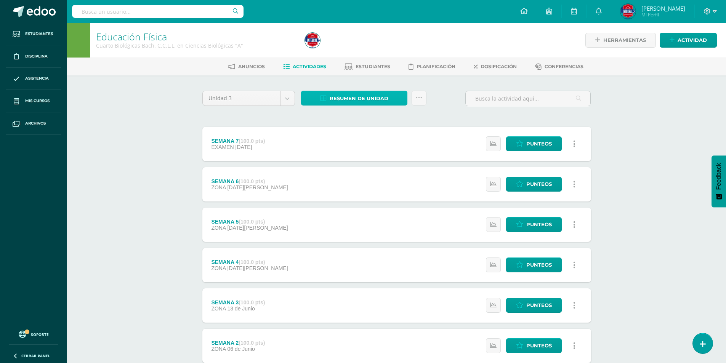
click at [353, 100] on span "Resumen de unidad" at bounding box center [359, 98] width 59 height 14
click at [356, 51] on link "Descargar como HTML" at bounding box center [354, 49] width 81 height 12
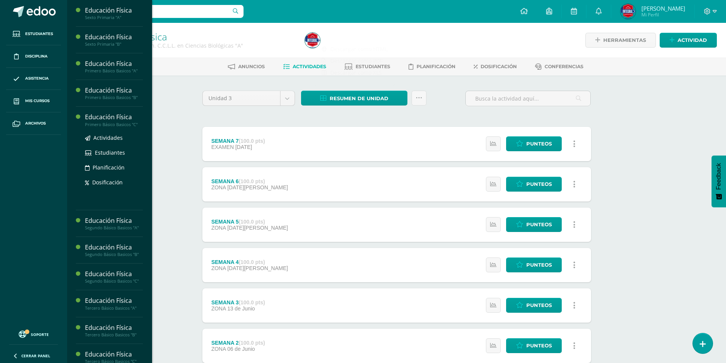
click at [109, 120] on div "Educación Física" at bounding box center [114, 117] width 58 height 9
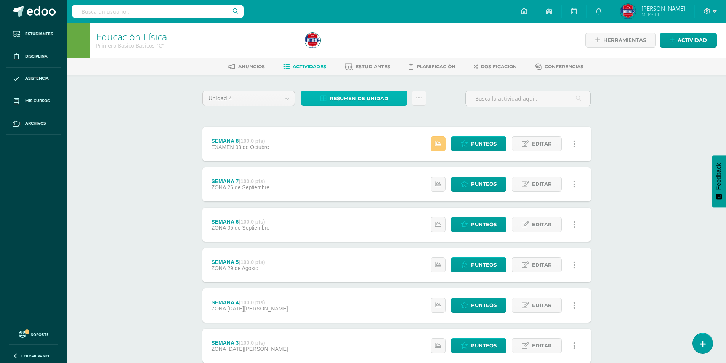
click at [337, 96] on span "Resumen de unidad" at bounding box center [359, 98] width 59 height 14
click at [333, 43] on link "Descargar como HTML" at bounding box center [354, 49] width 81 height 12
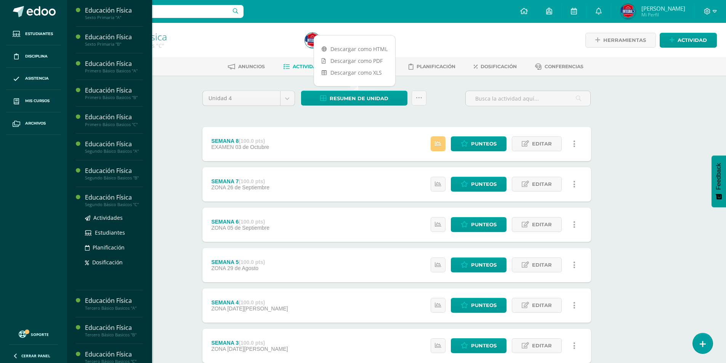
click at [106, 271] on div "Actividades Estudiantes Planificación Dosificación" at bounding box center [114, 245] width 58 height 77
click at [112, 201] on div "Educación Física" at bounding box center [114, 197] width 58 height 9
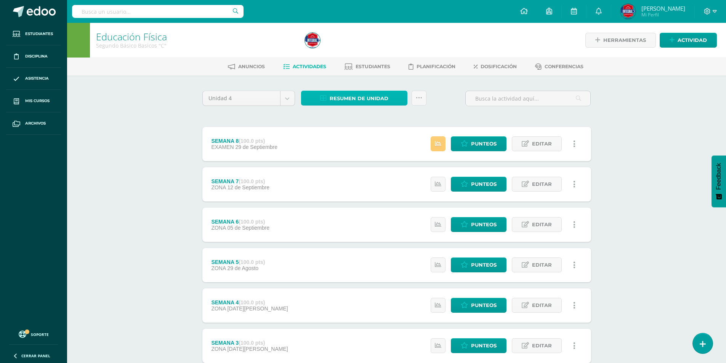
click at [350, 93] on span "Resumen de unidad" at bounding box center [359, 98] width 59 height 14
click at [356, 47] on link "Descargar como HTML" at bounding box center [354, 49] width 81 height 12
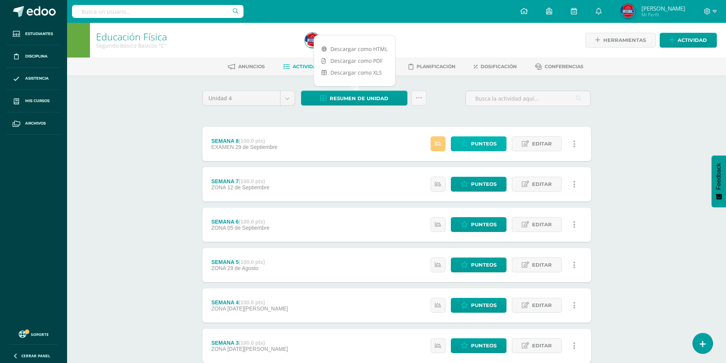
click at [472, 144] on span "Punteos" at bounding box center [484, 144] width 26 height 14
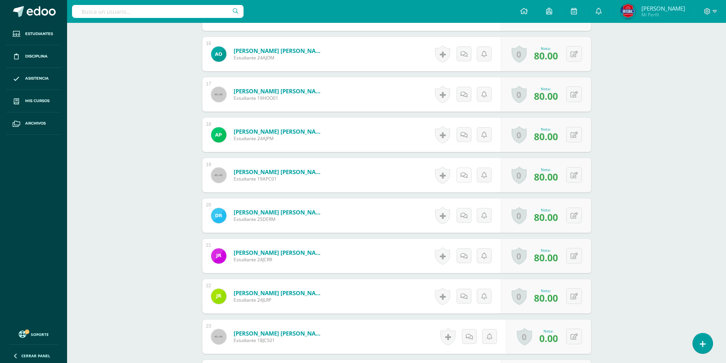
scroll to position [986, 0]
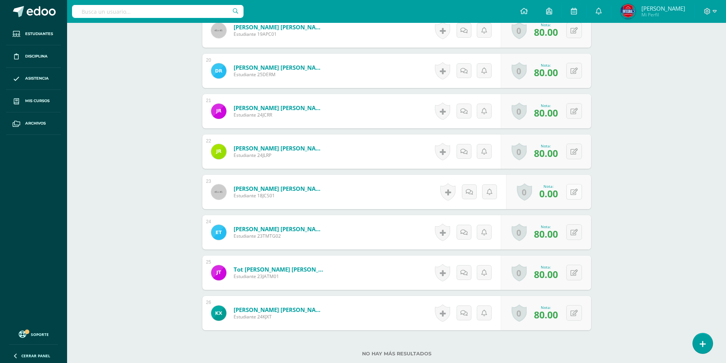
click at [575, 191] on icon at bounding box center [573, 192] width 7 height 6
type input "50"
click at [559, 200] on link at bounding box center [558, 194] width 15 height 15
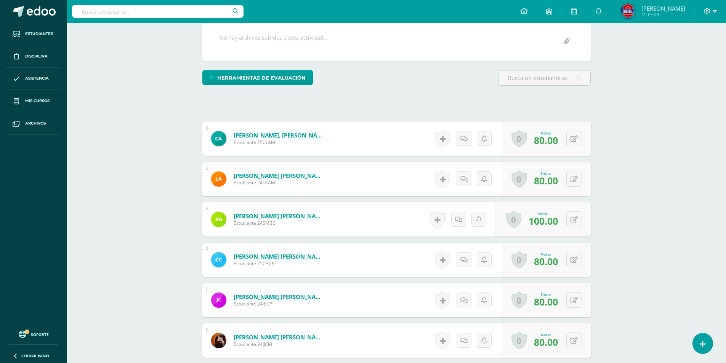
scroll to position [0, 0]
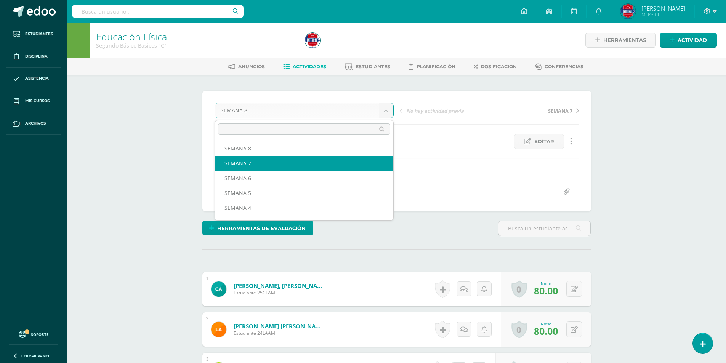
select select "/dashboard/teacher/grade-activity/194334/"
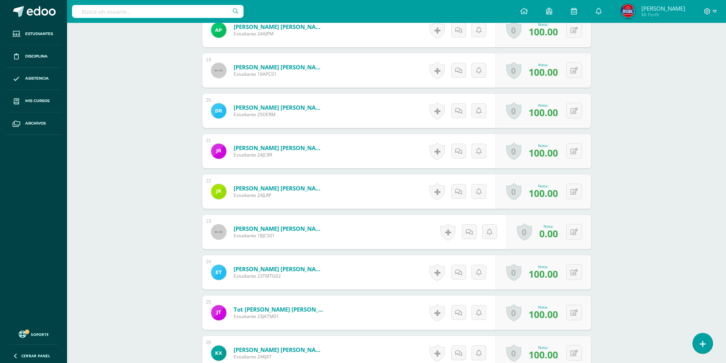
scroll to position [986, 0]
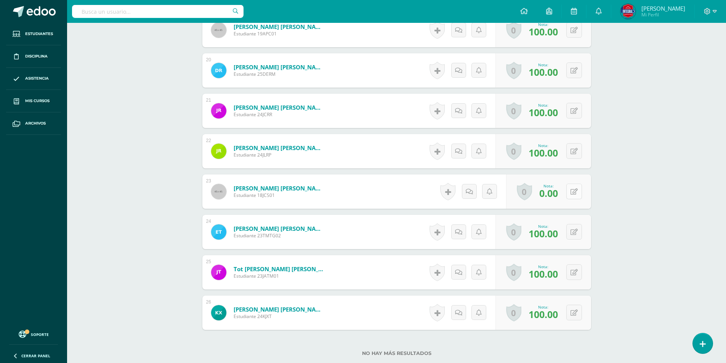
click at [568, 192] on div "0 Logros Logros obtenidos Aún no hay logros agregados Nota: 0.00" at bounding box center [548, 192] width 85 height 34
click at [577, 189] on icon at bounding box center [579, 191] width 8 height 6
type input "50"
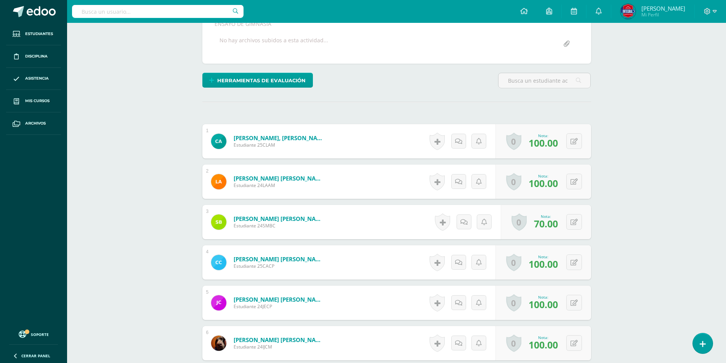
scroll to position [0, 0]
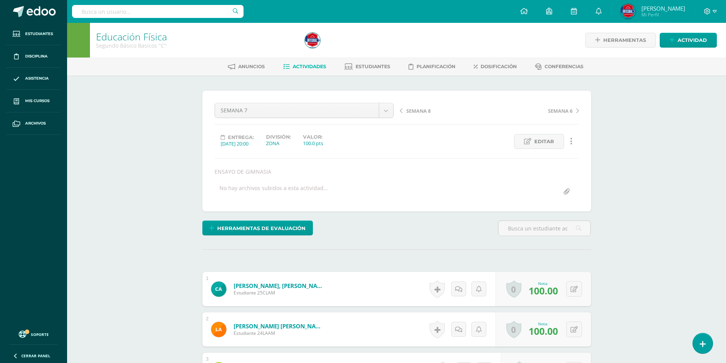
click at [311, 68] on span "Actividades" at bounding box center [310, 67] width 34 height 6
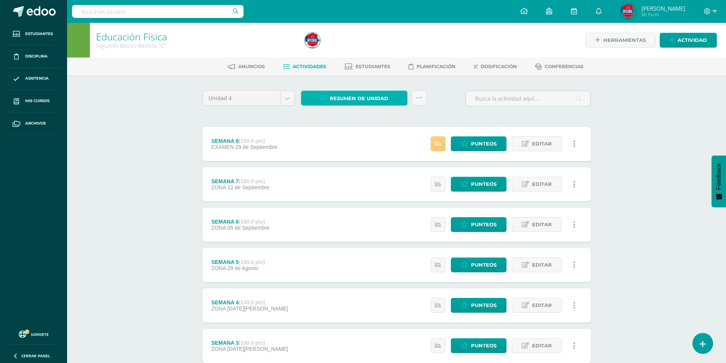
click at [365, 94] on span "Resumen de unidad" at bounding box center [359, 98] width 59 height 14
click at [358, 49] on link "Descargar como HTML" at bounding box center [354, 49] width 81 height 12
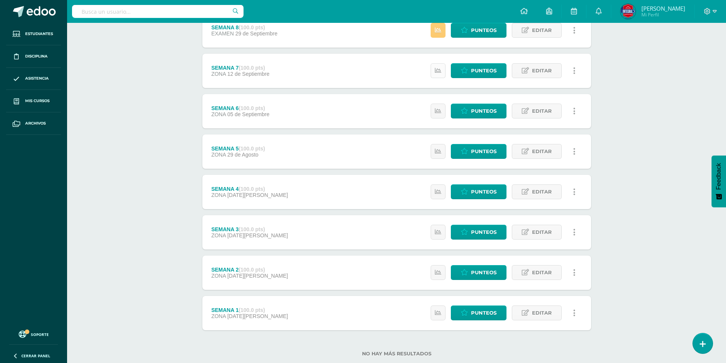
scroll to position [114, 0]
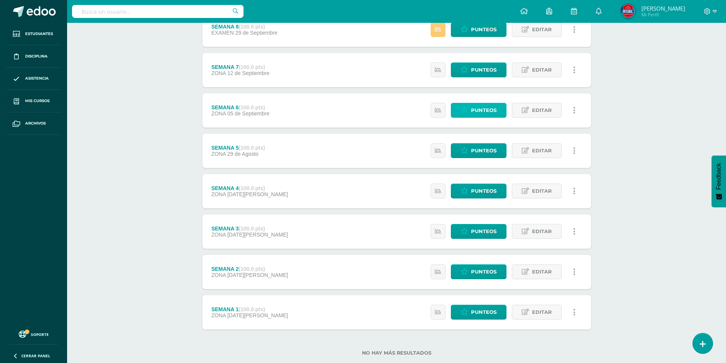
click at [467, 113] on icon at bounding box center [464, 110] width 7 height 6
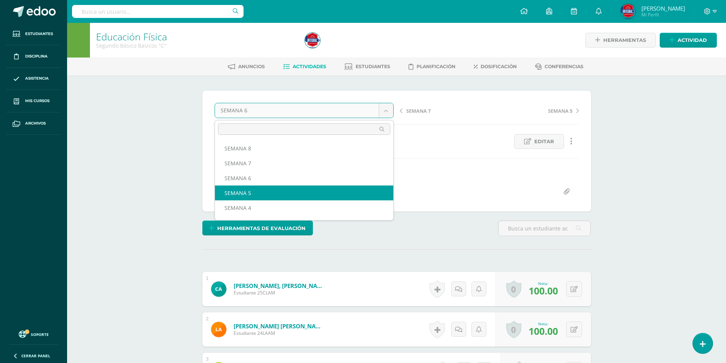
select select "/dashboard/teacher/grade-activity/194003/"
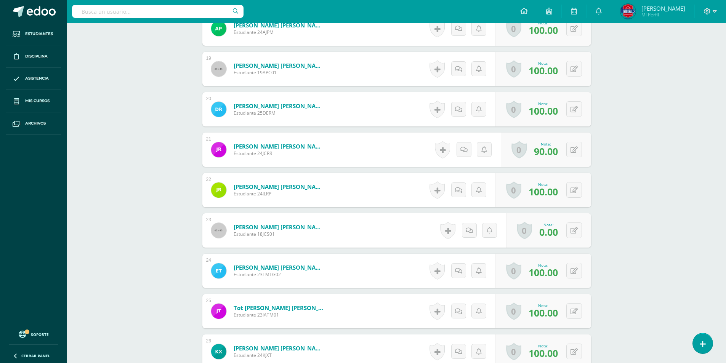
scroll to position [948, 0]
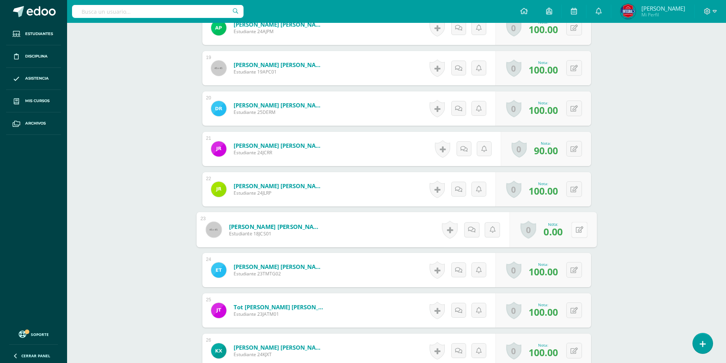
click at [570, 229] on div "0 Logros Logros obtenidos Aún no hay logros agregados Nota: 0.00" at bounding box center [552, 229] width 87 height 35
click at [583, 229] on icon at bounding box center [579, 229] width 8 height 6
type input "50"
click at [553, 235] on link at bounding box center [558, 232] width 15 height 15
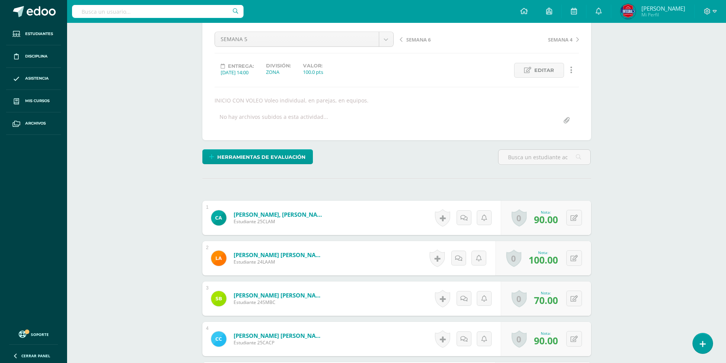
scroll to position [0, 0]
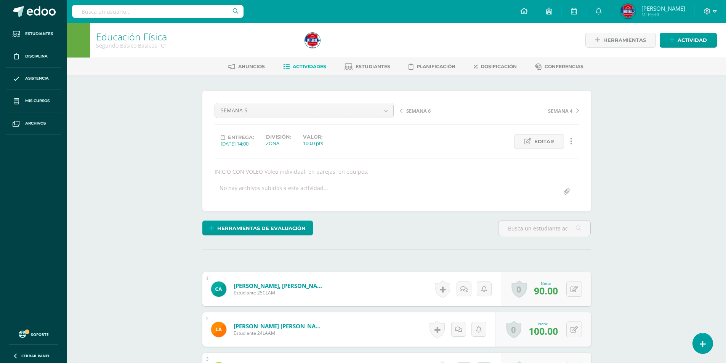
click at [309, 72] on link "Actividades" at bounding box center [304, 67] width 43 height 12
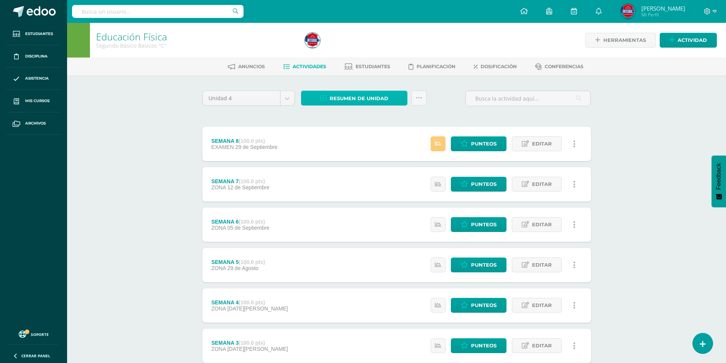
click at [348, 97] on span "Resumen de unidad" at bounding box center [359, 98] width 59 height 14
click at [350, 45] on link "Descargar como HTML" at bounding box center [354, 49] width 81 height 12
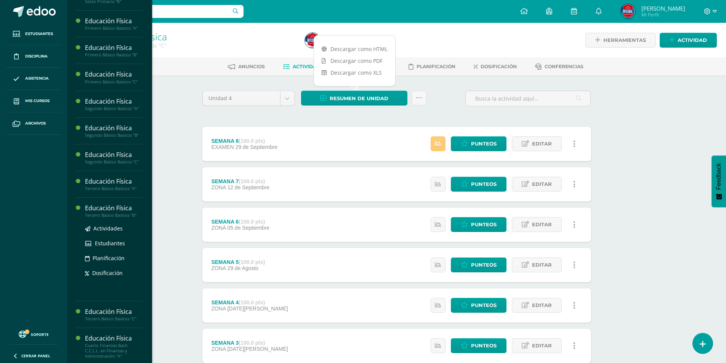
scroll to position [114, 0]
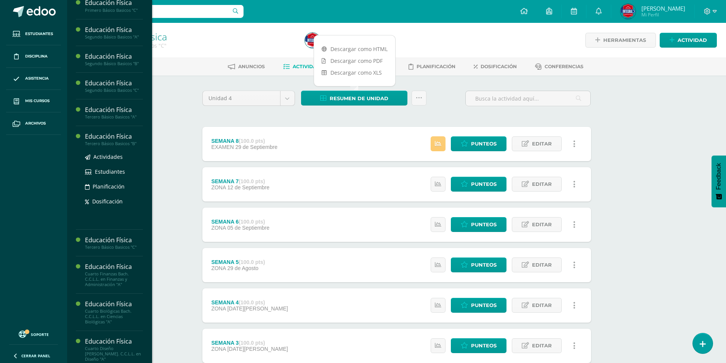
click at [127, 142] on div "Tercero Básico Basicos "B"" at bounding box center [114, 143] width 58 height 5
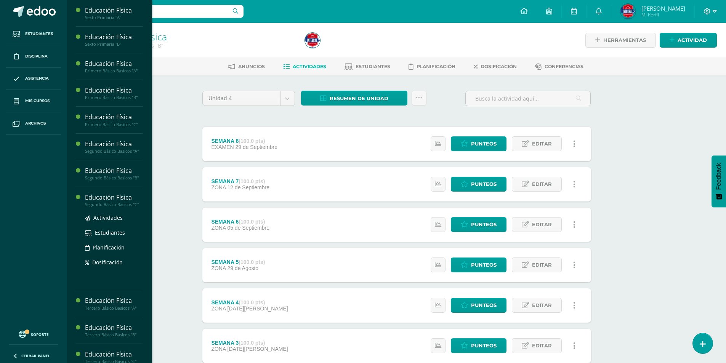
click at [110, 202] on div "Segundo Básico Basicos "C"" at bounding box center [114, 204] width 58 height 5
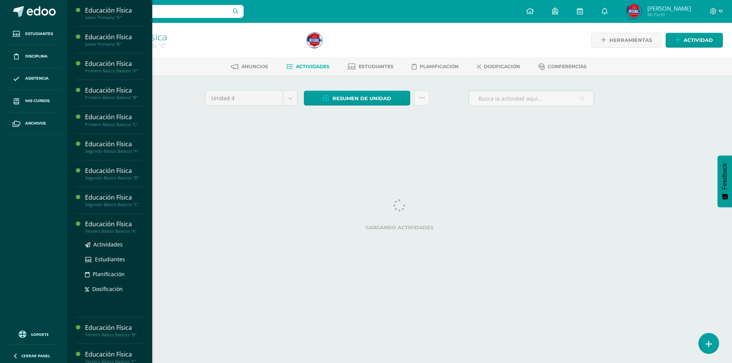
click at [104, 226] on div "Educación Física" at bounding box center [114, 224] width 58 height 9
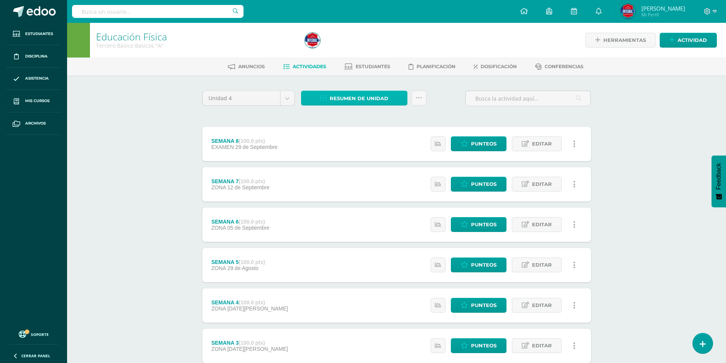
click at [360, 99] on span "Resumen de unidad" at bounding box center [359, 98] width 59 height 14
click at [344, 50] on link "Descargar como HTML" at bounding box center [354, 49] width 81 height 12
click at [162, 127] on div "Educación Física Tercero Básico Basicos "A" Herramientas Detalle de asistencias…" at bounding box center [396, 259] width 659 height 472
click at [474, 143] on span "Punteos" at bounding box center [484, 144] width 26 height 14
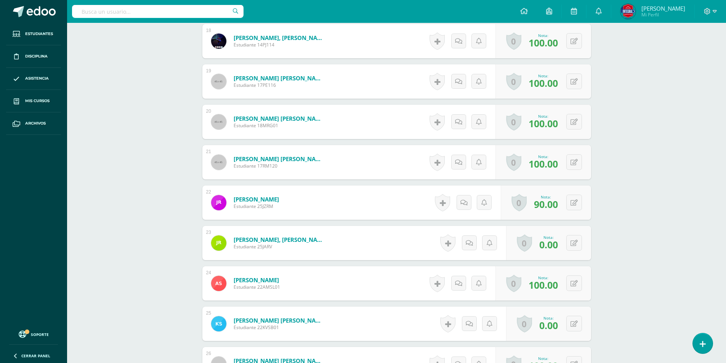
scroll to position [948, 0]
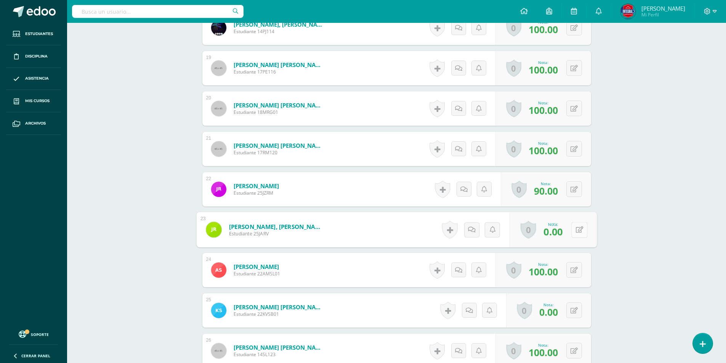
click at [568, 227] on div "0 [GEOGRAPHIC_DATA] Logros obtenidos Aún no hay logros agregados Nota: 0.00" at bounding box center [552, 229] width 87 height 35
click at [556, 233] on span "0.00" at bounding box center [552, 231] width 19 height 13
click at [537, 232] on div "Nota: 0.00" at bounding box center [548, 229] width 25 height 16
click at [545, 234] on span "0.00" at bounding box center [548, 231] width 19 height 13
click at [575, 229] on button at bounding box center [579, 230] width 16 height 16
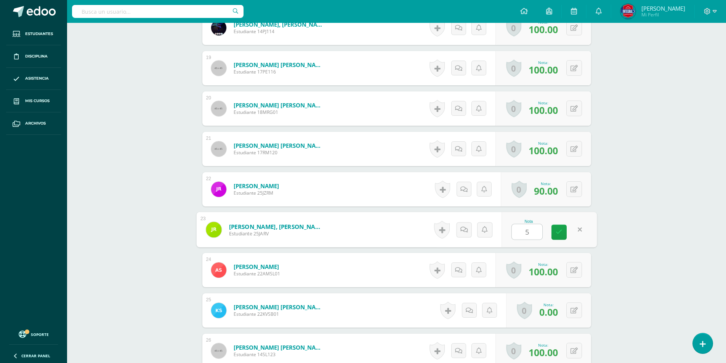
type input "50"
click at [564, 232] on link at bounding box center [558, 232] width 15 height 15
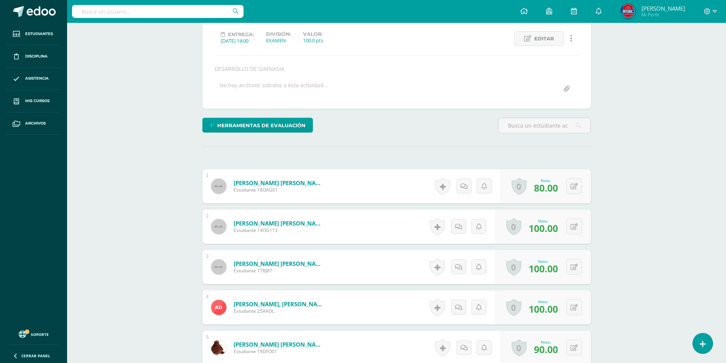
scroll to position [0, 0]
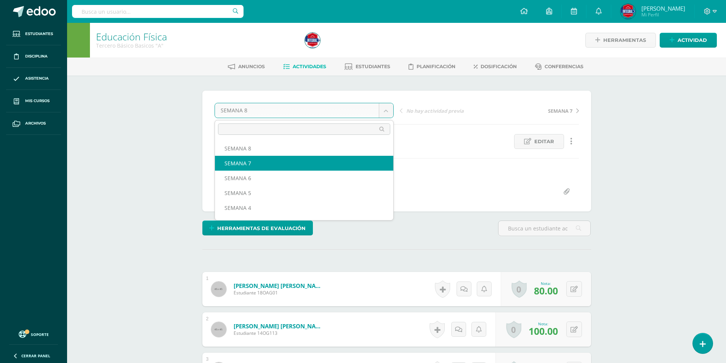
select select "/dashboard/teacher/grade-activity/194339/"
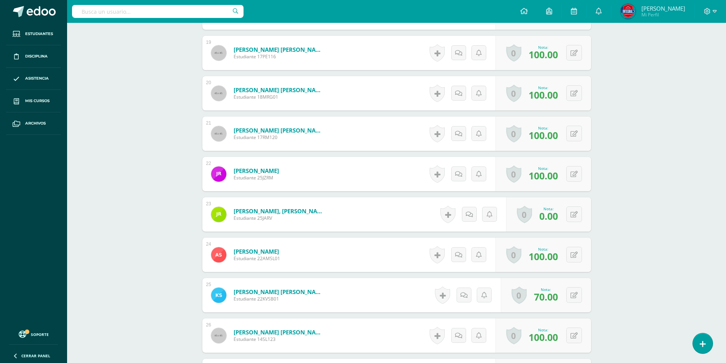
scroll to position [964, 0]
click at [571, 215] on button at bounding box center [574, 214] width 16 height 16
type input "50"
click at [557, 215] on icon at bounding box center [559, 216] width 7 height 6
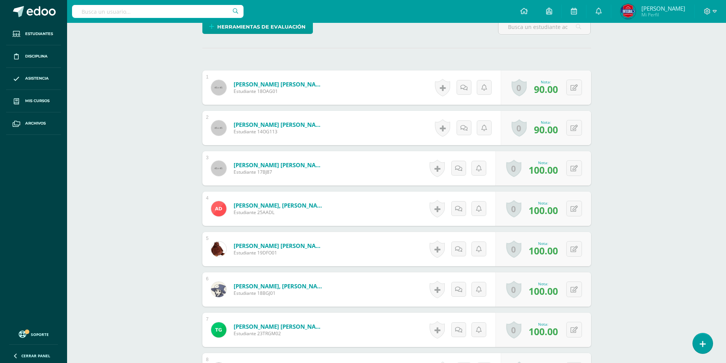
scroll to position [0, 0]
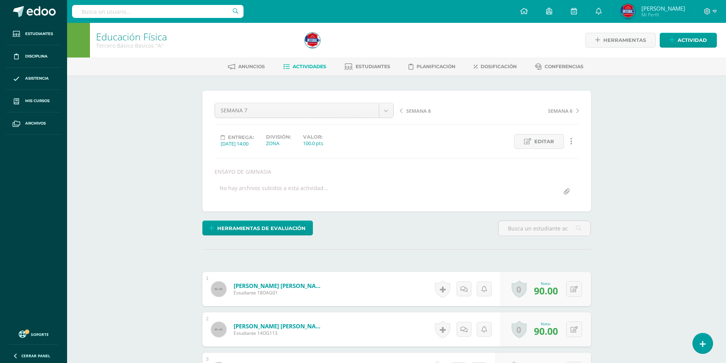
click at [308, 67] on span "Actividades" at bounding box center [310, 67] width 34 height 6
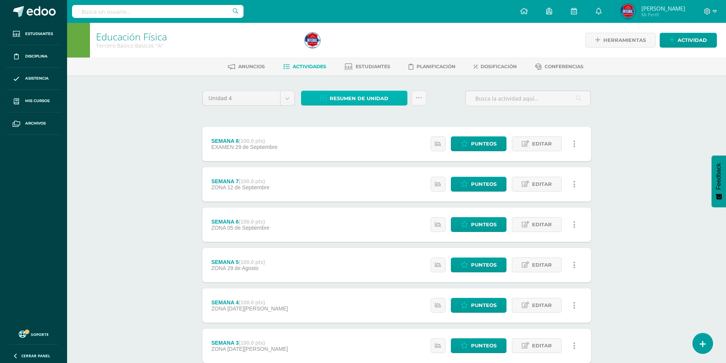
click at [364, 93] on span "Resumen de unidad" at bounding box center [359, 98] width 59 height 14
click at [365, 46] on link "Descargar como HTML" at bounding box center [354, 49] width 81 height 12
click at [716, 13] on icon at bounding box center [715, 11] width 4 height 7
click at [697, 52] on span "Cerrar sesión" at bounding box center [691, 51] width 34 height 7
